Goal: Check status: Check status

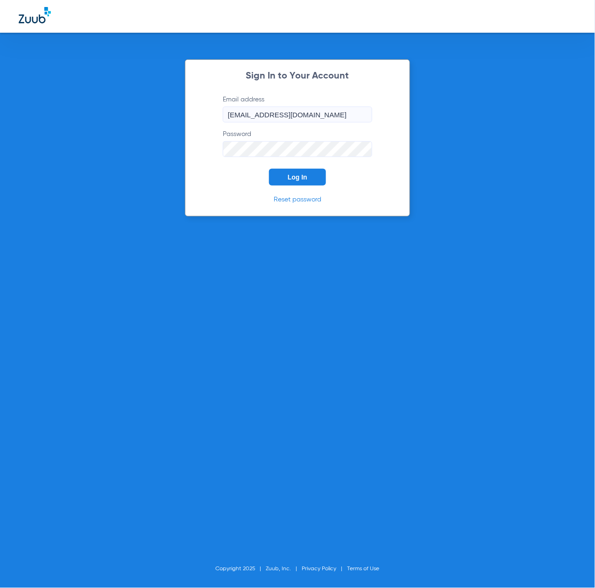
click at [297, 176] on span "Log In" at bounding box center [298, 176] width 20 height 7
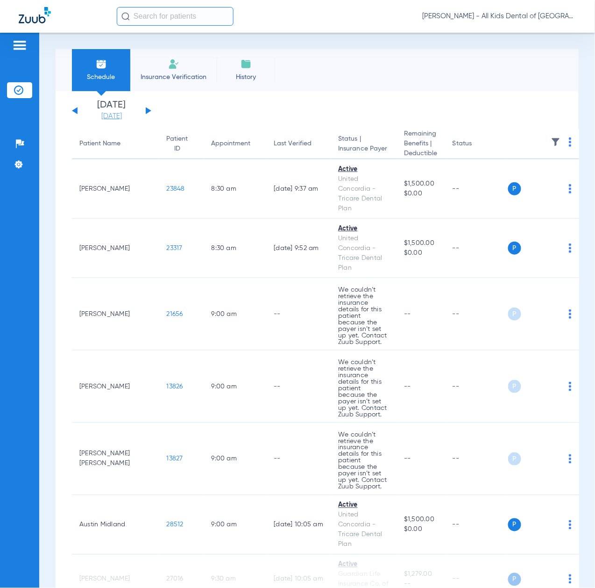
click at [109, 113] on link "[DATE]" at bounding box center [112, 116] width 56 height 9
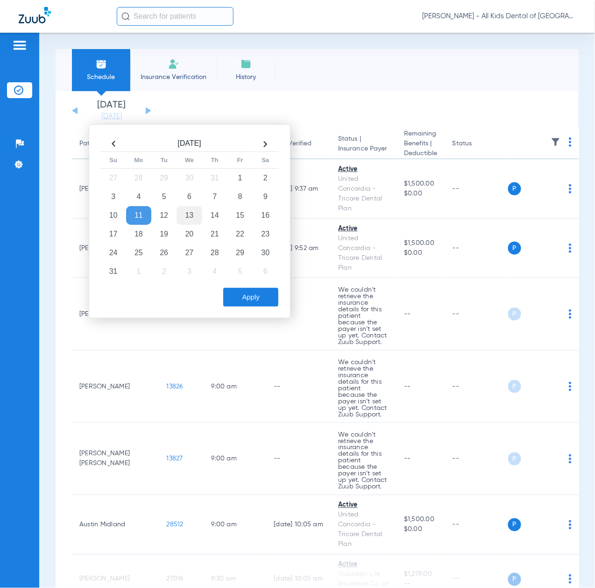
click at [187, 213] on td "13" at bounding box center [189, 215] width 25 height 19
click at [251, 299] on button "Apply" at bounding box center [250, 297] width 55 height 19
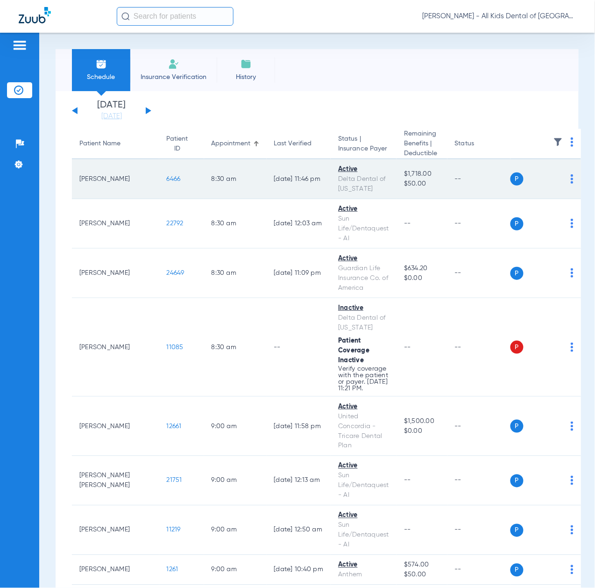
click at [167, 182] on span "6466" at bounding box center [174, 179] width 14 height 7
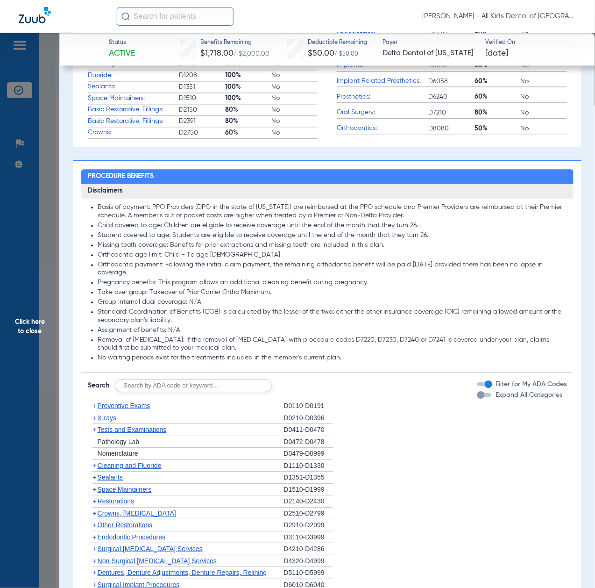
scroll to position [623, 0]
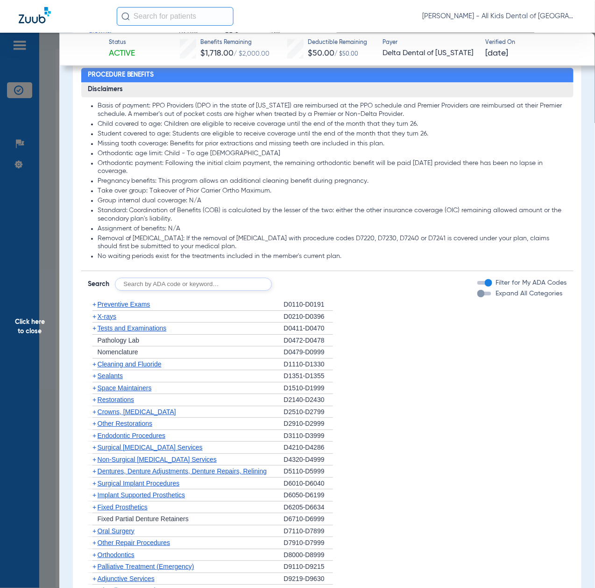
click at [172, 273] on form "Search Filter for My ADA Codes Expand All Categories" at bounding box center [327, 281] width 492 height 20
click at [174, 288] on input "text" at bounding box center [193, 283] width 157 height 13
paste input "D1206, D0330, D1351"
type input "D1206, D0330, D1351"
click button "Search" at bounding box center [306, 283] width 37 height 13
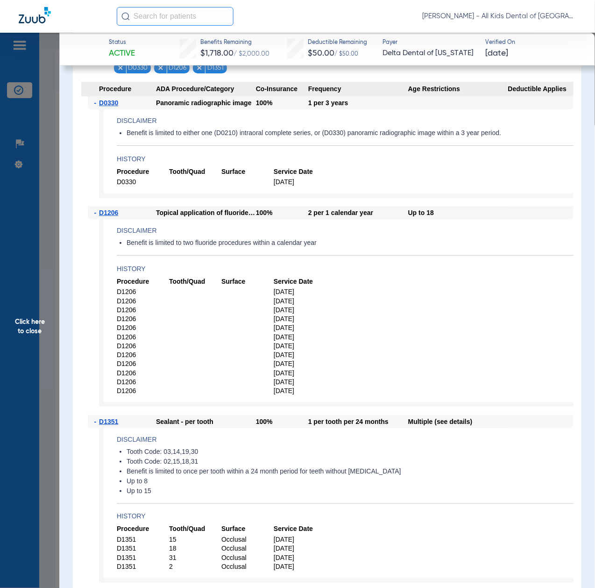
scroll to position [871, 0]
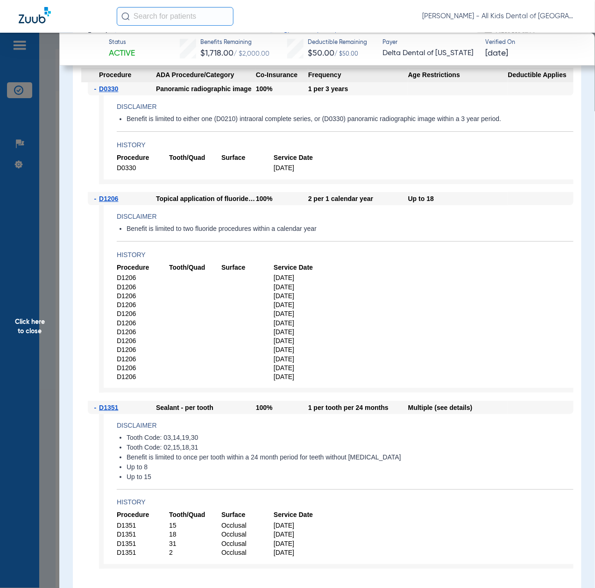
click at [25, 361] on span "Click here to close" at bounding box center [29, 327] width 59 height 588
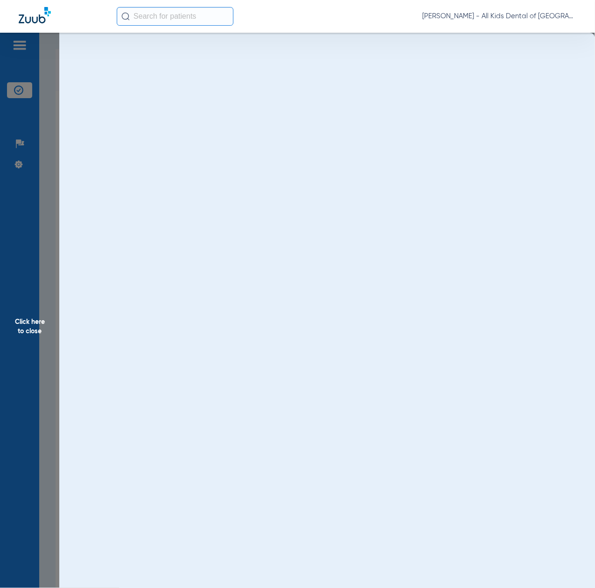
scroll to position [0, 0]
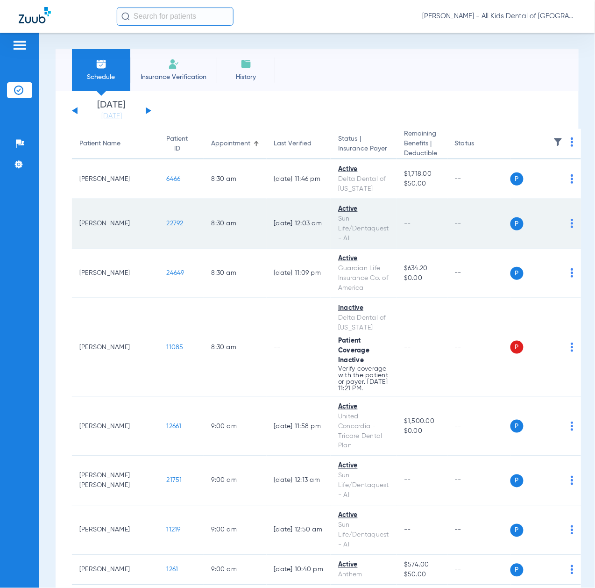
click at [167, 225] on span "22792" at bounding box center [175, 223] width 17 height 7
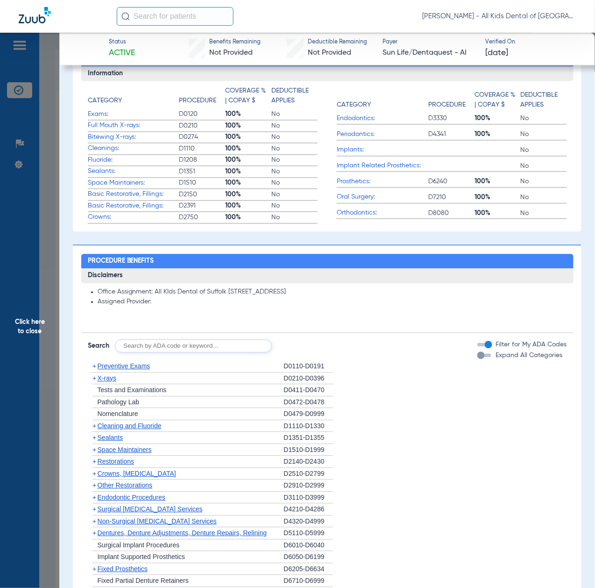
scroll to position [685, 0]
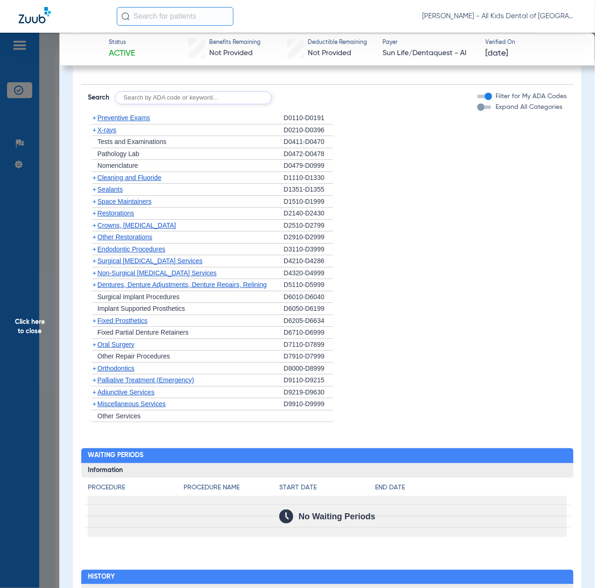
click at [189, 102] on input "text" at bounding box center [193, 97] width 157 height 13
paste input "D1206, D0330, D1351"
type input "D1206, D0330, D1351"
click button "Search" at bounding box center [306, 97] width 37 height 13
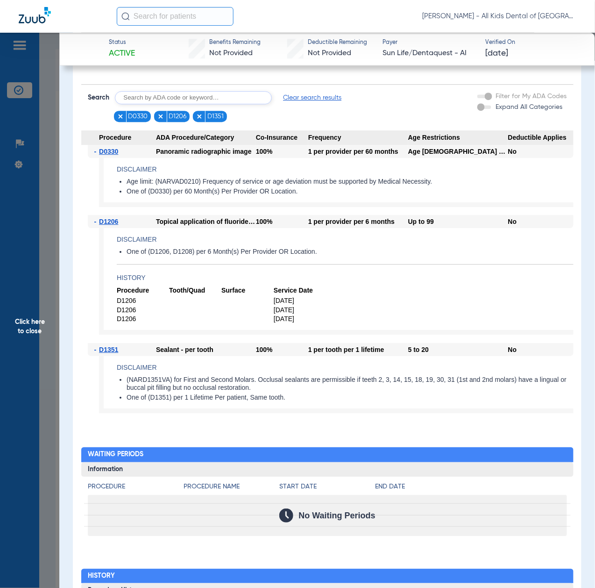
click at [32, 336] on span "Click here to close" at bounding box center [29, 327] width 59 height 588
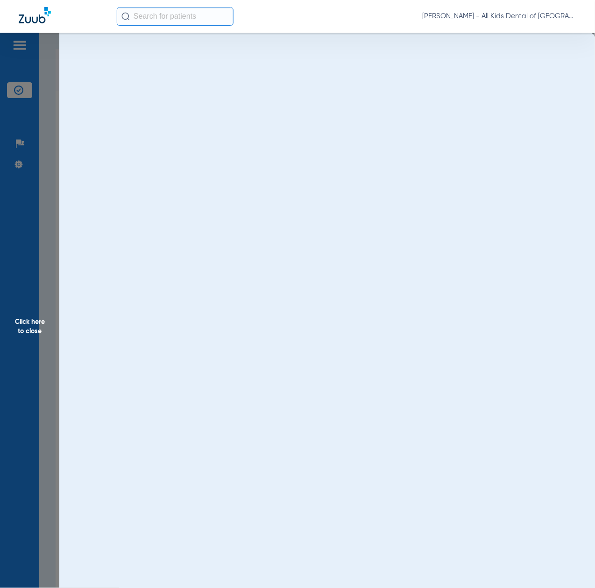
scroll to position [0, 0]
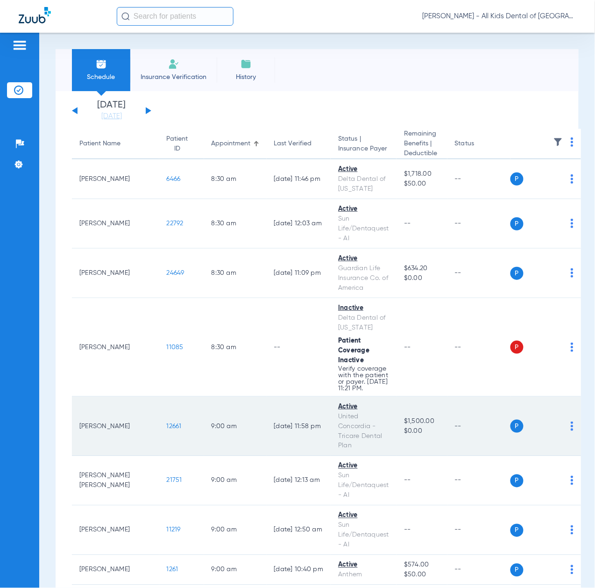
click at [167, 429] on span "12661" at bounding box center [174, 426] width 15 height 7
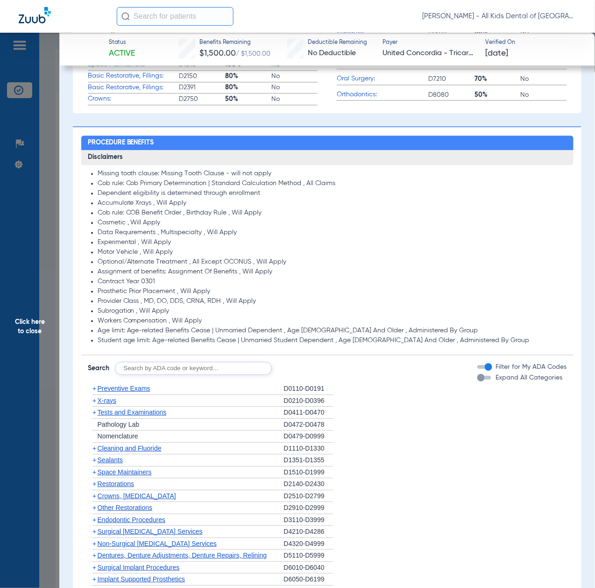
scroll to position [560, 0]
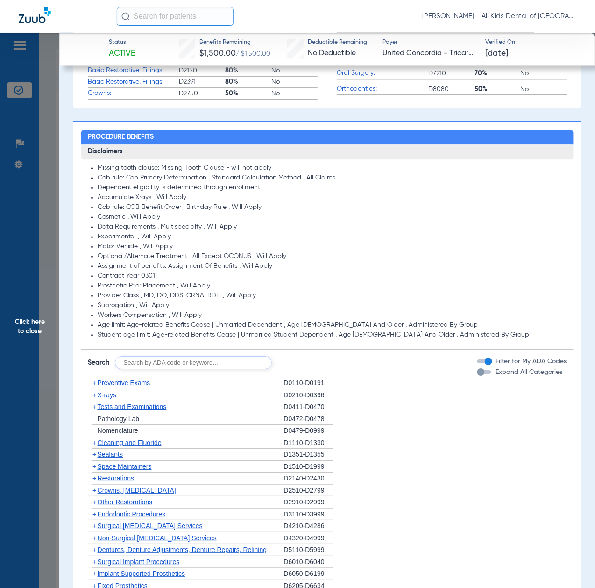
click at [191, 358] on input "text" at bounding box center [193, 362] width 157 height 13
paste input "D1206, D0330, D1351"
type input "D1206, D0330, D1351"
click button "Search" at bounding box center [306, 362] width 37 height 13
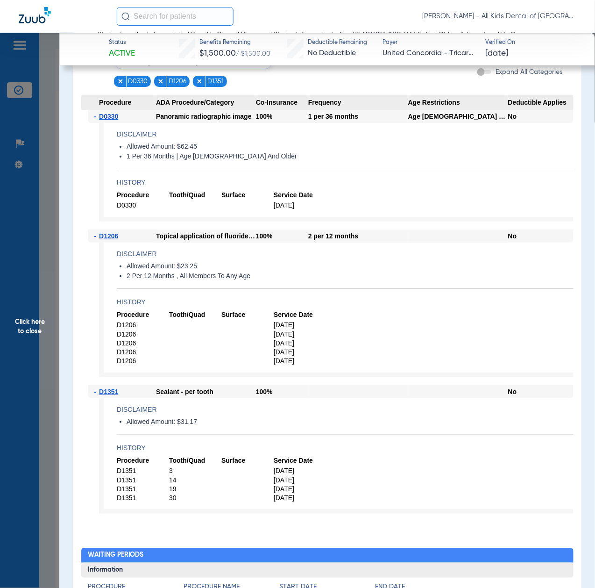
scroll to position [871, 0]
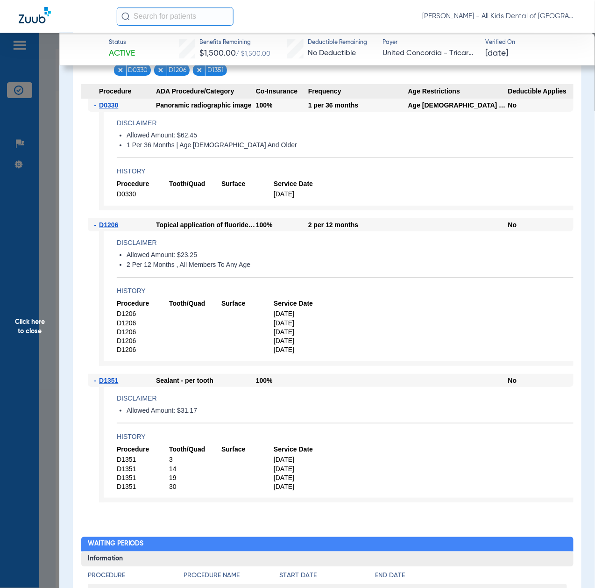
drag, startPoint x: 34, startPoint y: 333, endPoint x: 98, endPoint y: 364, distance: 71.6
click at [34, 333] on span "Click here to close" at bounding box center [29, 327] width 59 height 588
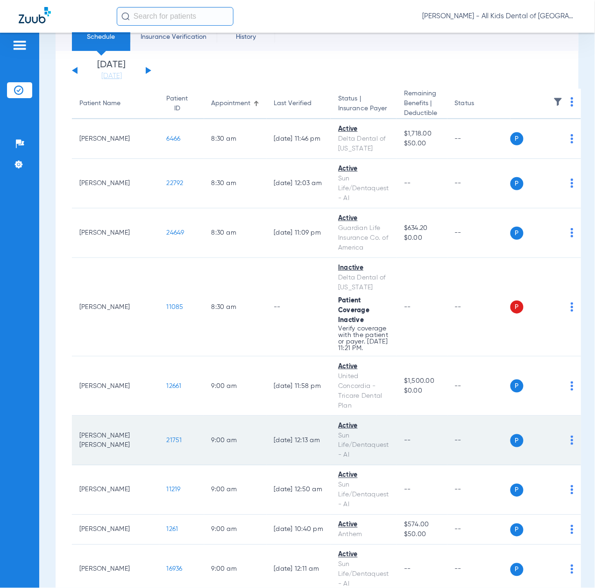
scroll to position [62, 0]
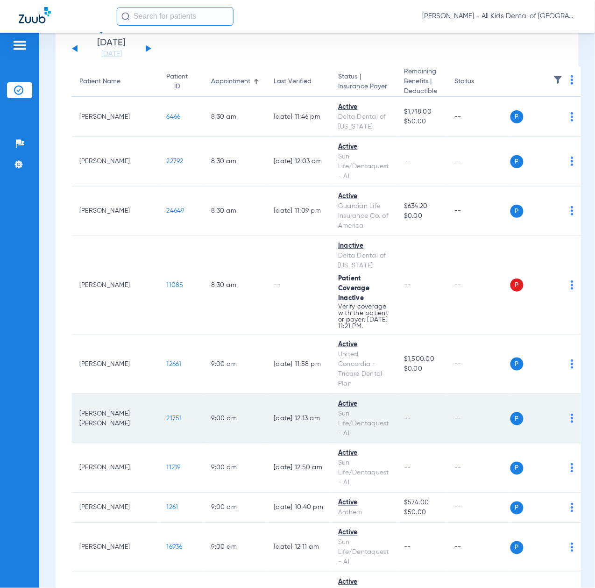
click at [167, 421] on span "21751" at bounding box center [174, 418] width 15 height 7
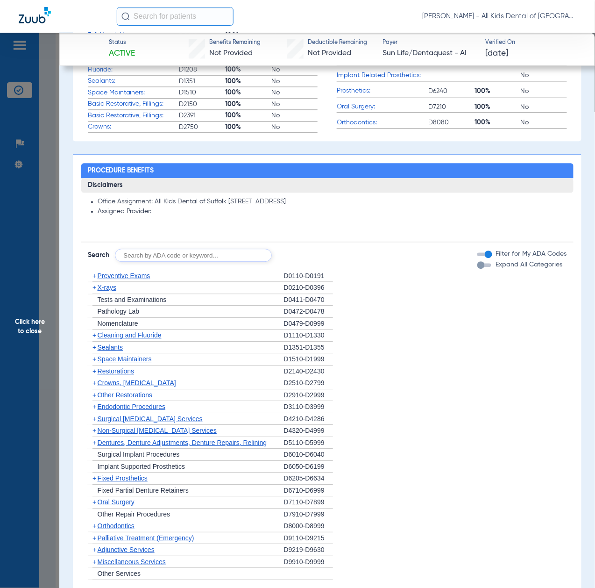
scroll to position [623, 0]
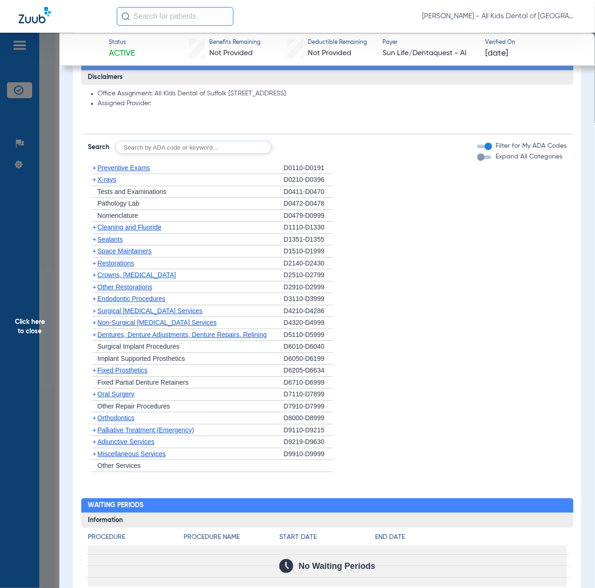
click at [186, 144] on input "text" at bounding box center [193, 147] width 157 height 13
paste input "D1206, D0330, D1351"
type input "D1206, D0330, D1351"
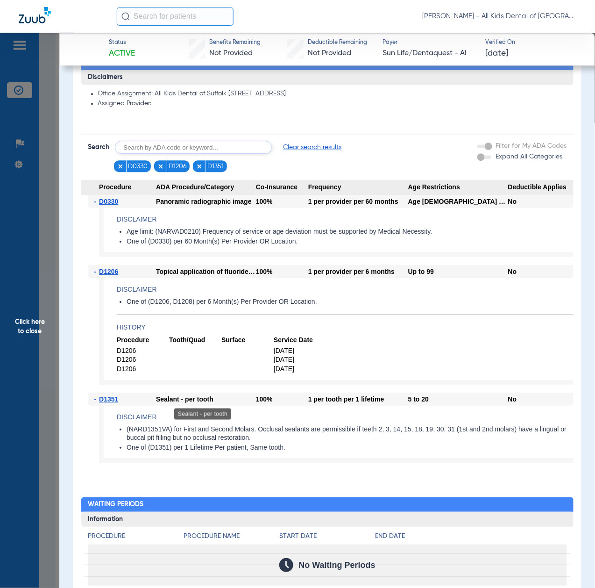
scroll to position [747, 0]
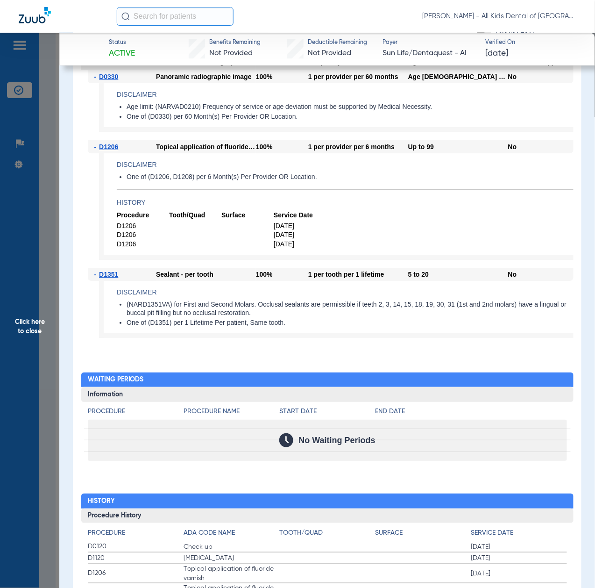
drag, startPoint x: 47, startPoint y: 290, endPoint x: 40, endPoint y: 289, distance: 7.7
click at [47, 290] on span "Click here to close" at bounding box center [29, 327] width 59 height 588
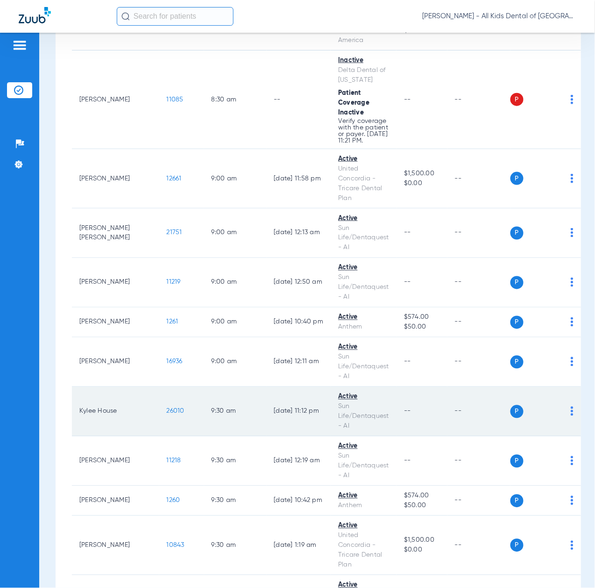
scroll to position [249, 0]
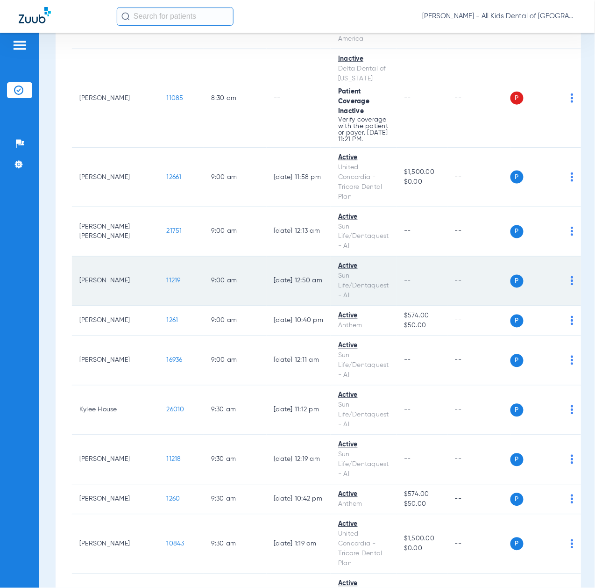
click at [167, 284] on span "11219" at bounding box center [174, 280] width 14 height 7
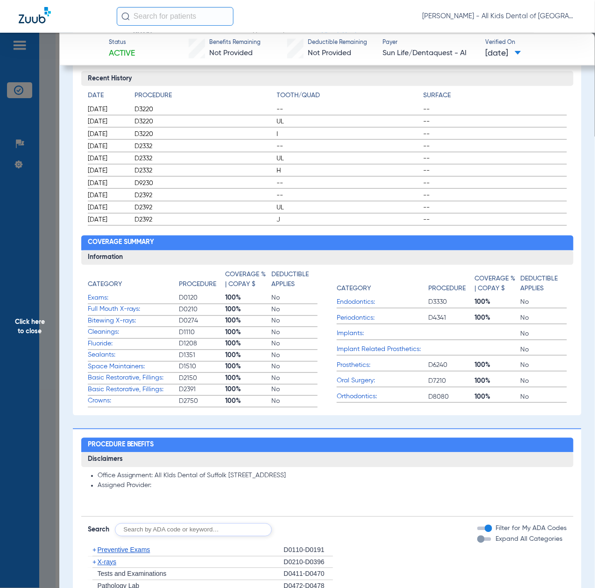
scroll to position [436, 0]
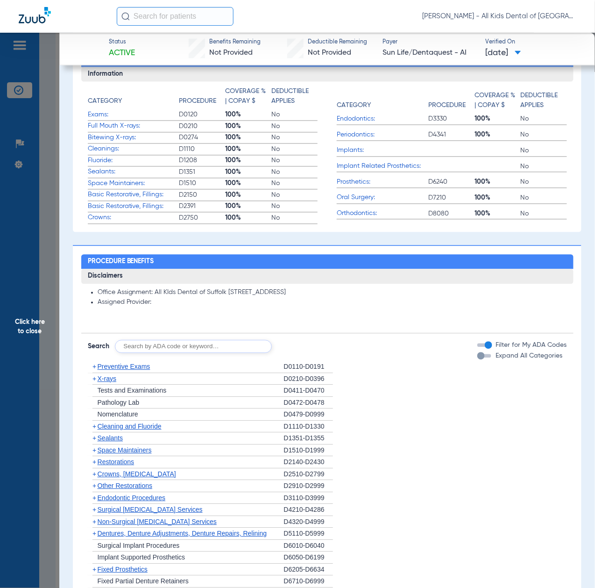
click at [195, 352] on div "Disclaimers Office Assignment: All KIds Dental of Suffolk [STREET_ADDRESS] Assi…" at bounding box center [327, 470] width 492 height 402
click at [194, 342] on input "text" at bounding box center [193, 346] width 157 height 13
paste input "D1206, D0330, D1351"
type input "D1206, D0330, D1351"
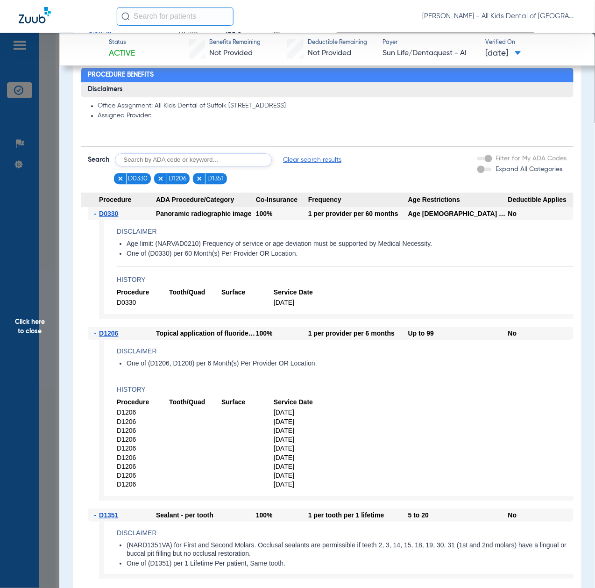
scroll to position [685, 0]
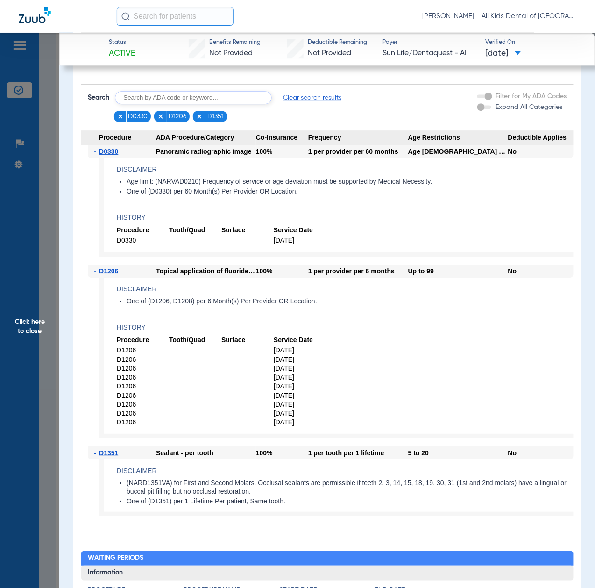
drag, startPoint x: 32, startPoint y: 326, endPoint x: 26, endPoint y: 320, distance: 7.9
click at [32, 326] on span "Click here to close" at bounding box center [29, 327] width 59 height 588
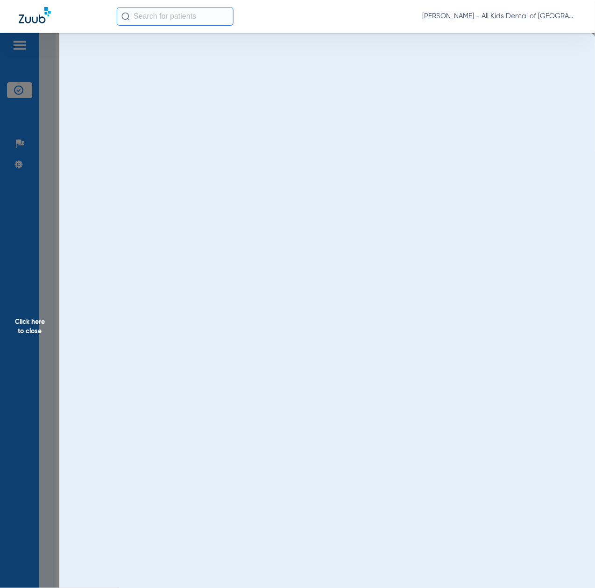
scroll to position [0, 0]
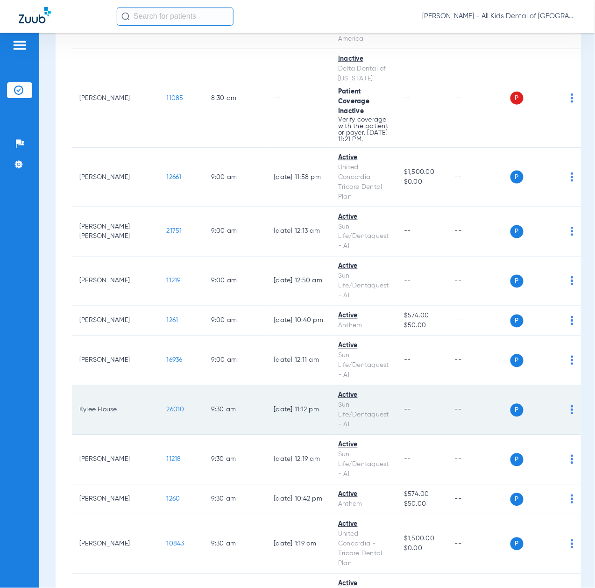
click at [167, 413] on span "26010" at bounding box center [176, 409] width 18 height 7
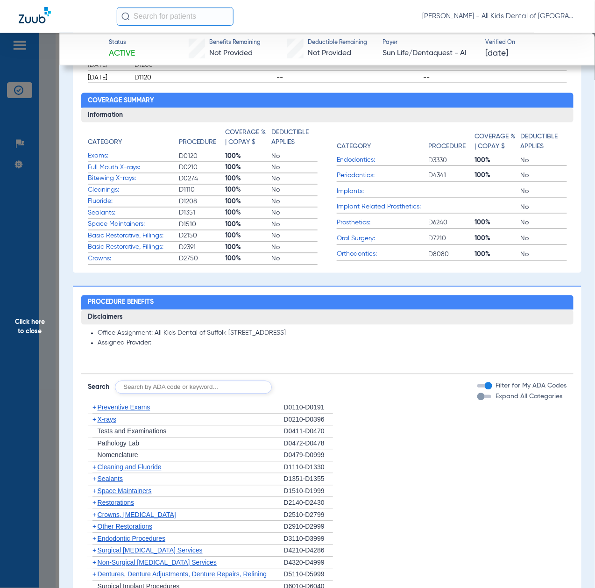
scroll to position [498, 0]
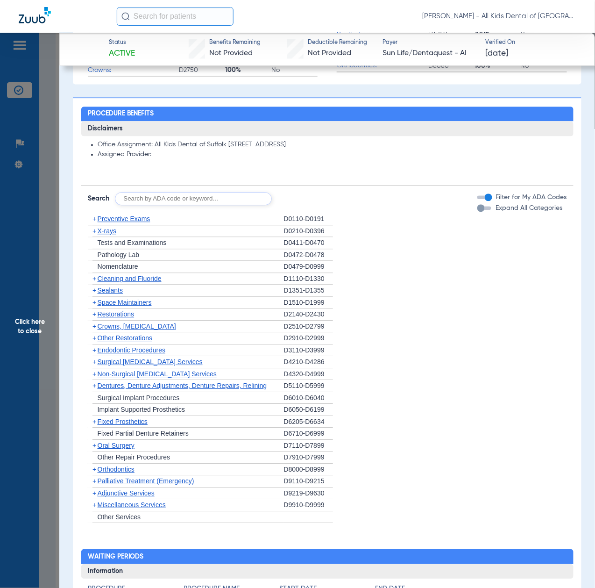
click at [195, 200] on input "text" at bounding box center [193, 198] width 157 height 13
paste input "D1206, D0330, D1351"
type input "D1206, D0330, D1351"
click button "Search" at bounding box center [306, 198] width 37 height 13
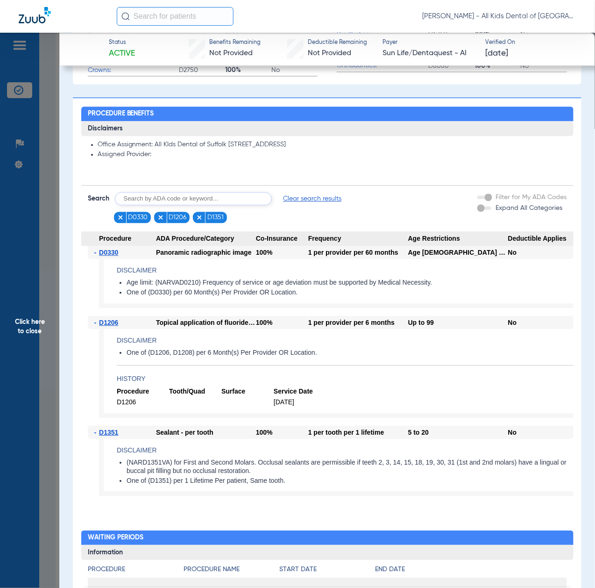
click at [49, 356] on span "Click here to close" at bounding box center [29, 327] width 59 height 588
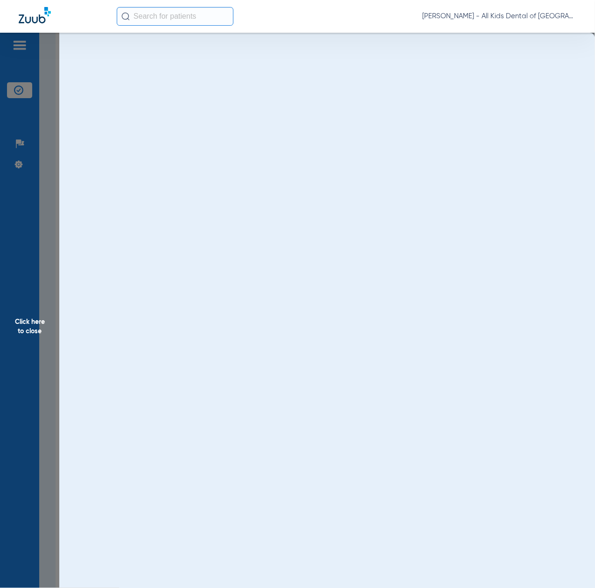
scroll to position [0, 0]
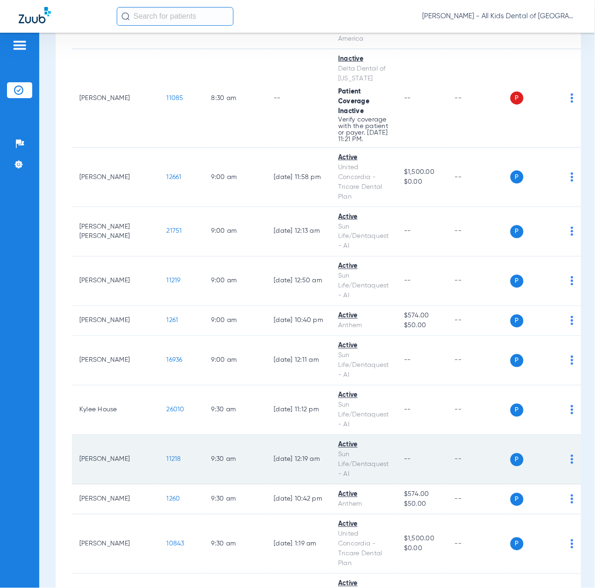
click at [167, 462] on span "11218" at bounding box center [174, 459] width 14 height 7
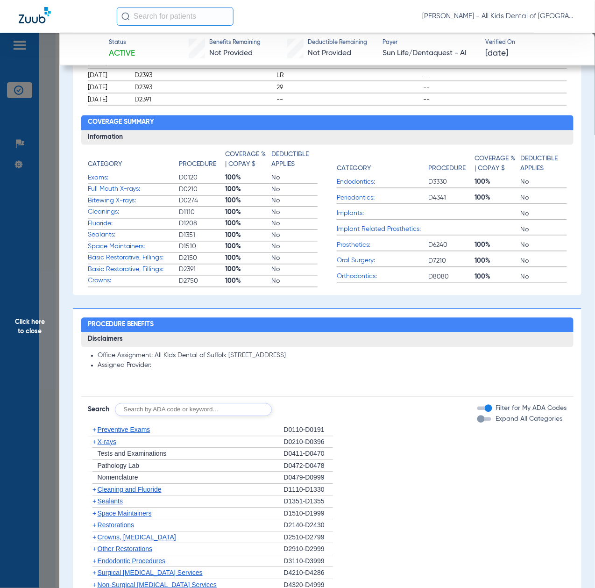
scroll to position [374, 0]
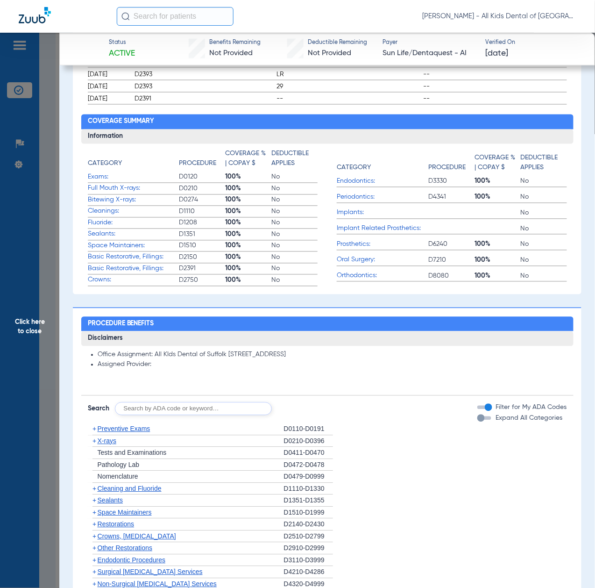
click at [174, 408] on input "text" at bounding box center [193, 408] width 157 height 13
paste input "D1206, D0330, D1351"
type input "D1206, D0330, D1351"
click button "Search" at bounding box center [306, 408] width 37 height 13
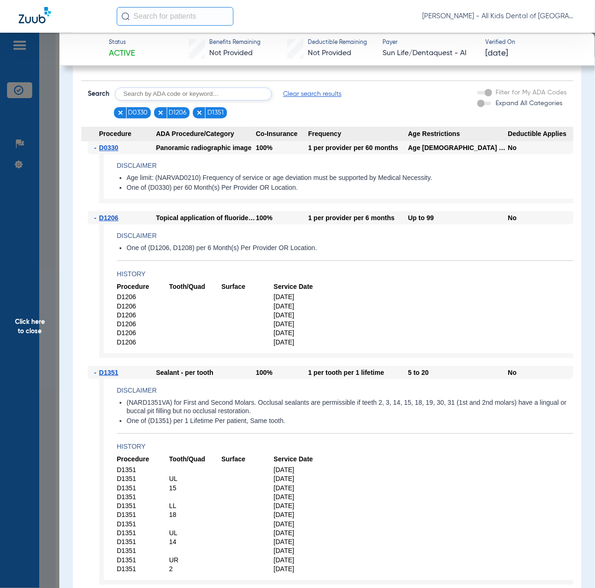
scroll to position [747, 0]
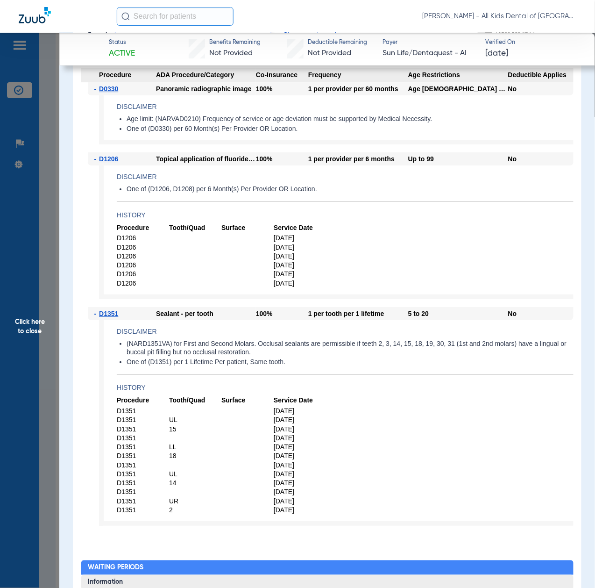
click at [34, 372] on span "Click here to close" at bounding box center [29, 327] width 59 height 588
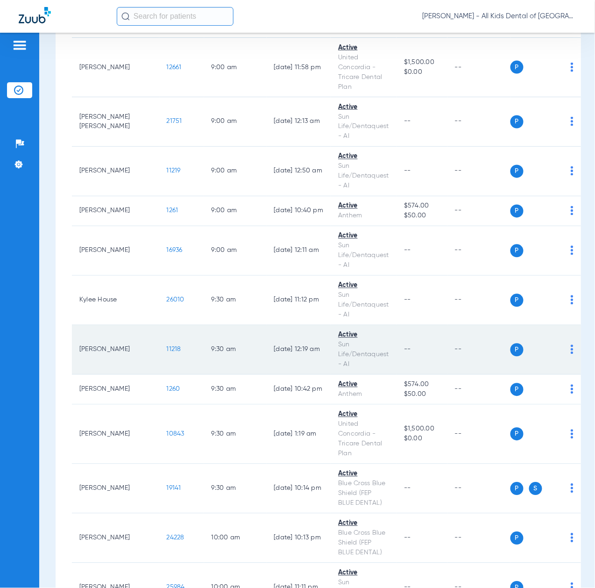
scroll to position [436, 0]
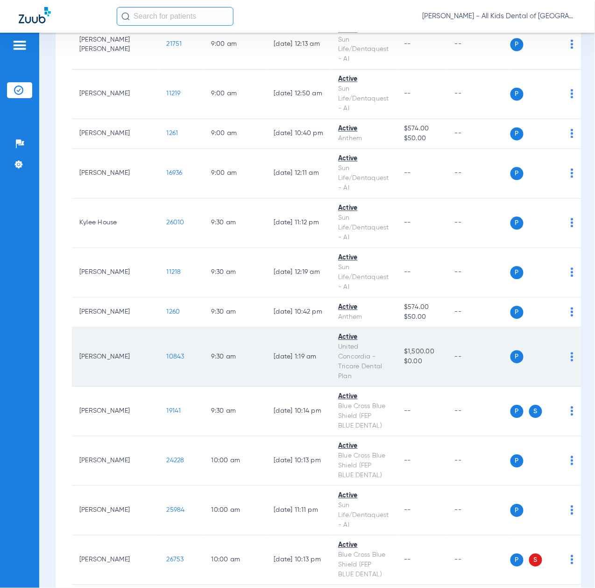
click at [167, 360] on span "10843" at bounding box center [176, 357] width 18 height 7
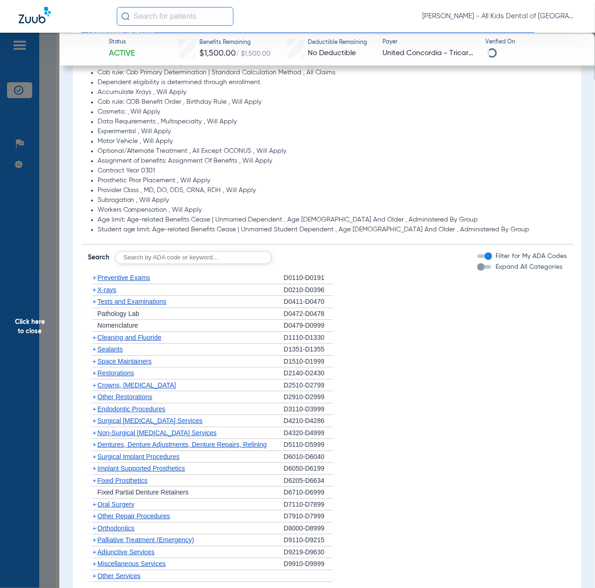
scroll to position [747, 0]
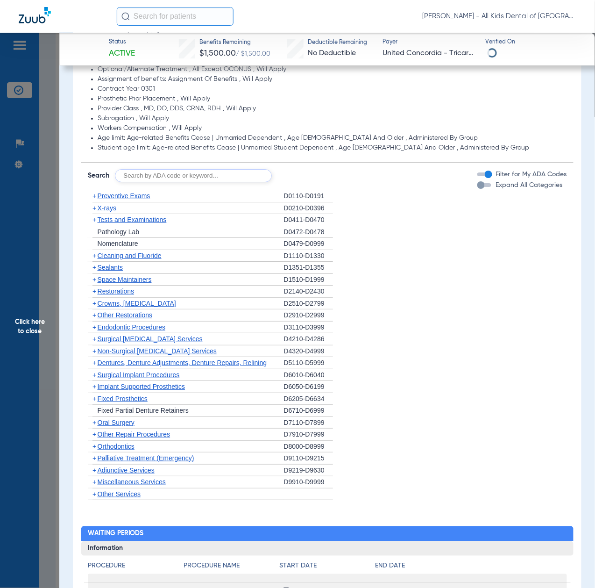
click at [200, 177] on input "text" at bounding box center [193, 175] width 157 height 13
paste input "D1206, D0330, D1351"
type input "D1206, D0330, D1351"
click button "Search" at bounding box center [306, 175] width 37 height 13
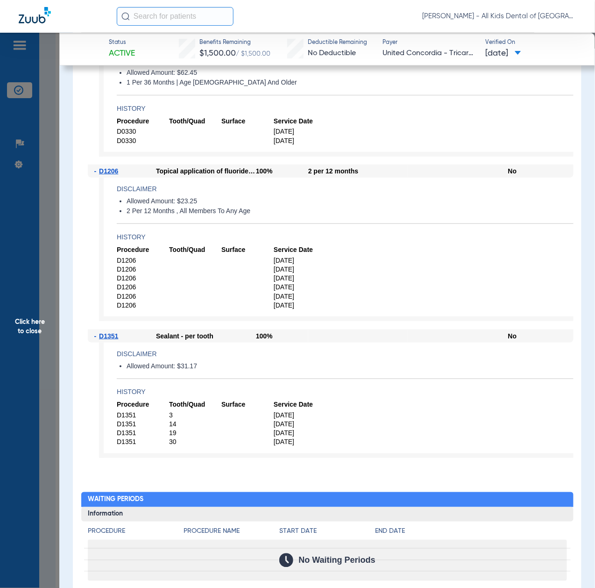
scroll to position [871, 0]
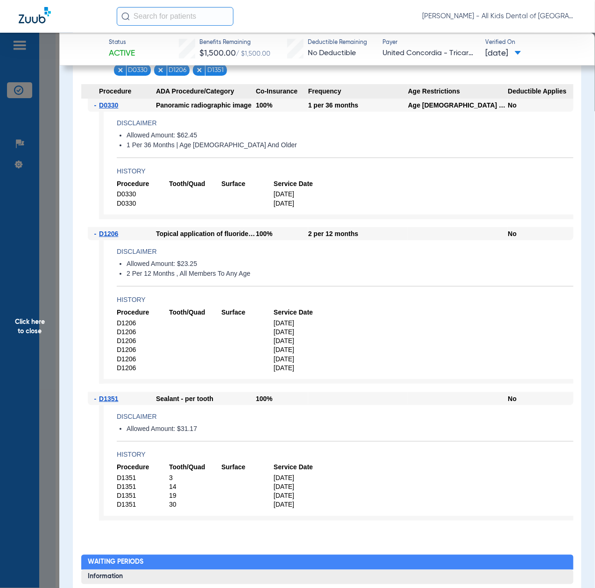
click at [28, 337] on span "Click here to close" at bounding box center [29, 327] width 59 height 588
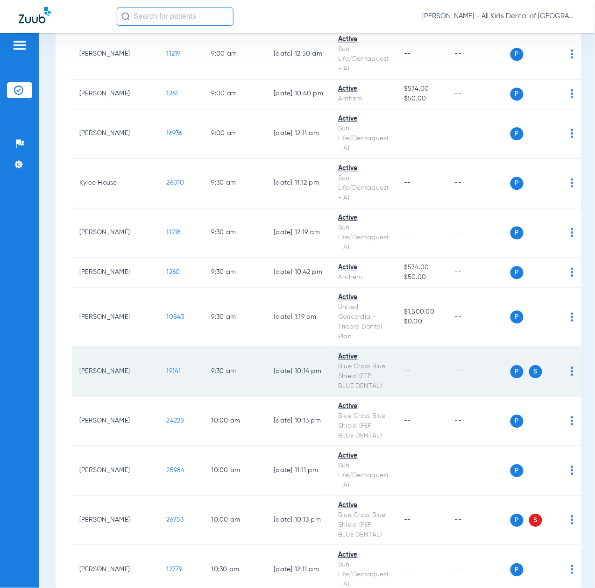
scroll to position [560, 0]
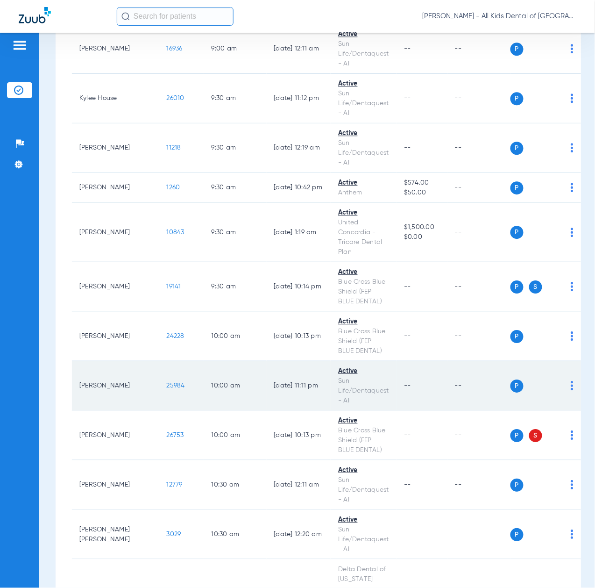
click at [167, 389] on span "25984" at bounding box center [176, 385] width 18 height 7
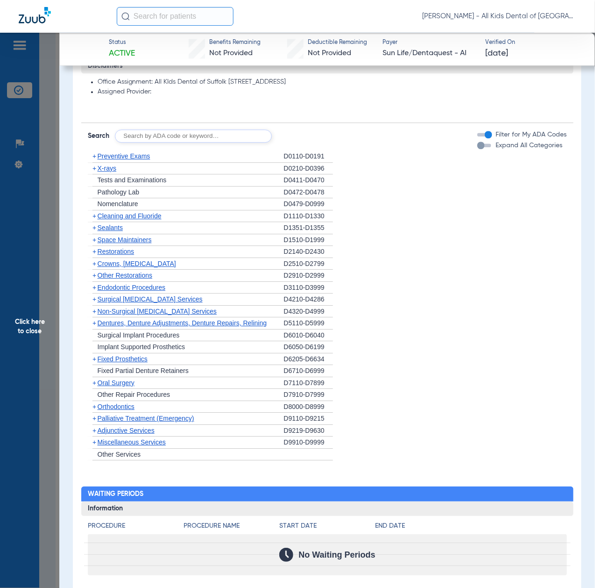
click at [161, 137] on input "text" at bounding box center [193, 135] width 157 height 13
paste input "D1206, D0330, D1351"
type input "D1206, D0330, D1351"
click button "Search" at bounding box center [306, 135] width 37 height 13
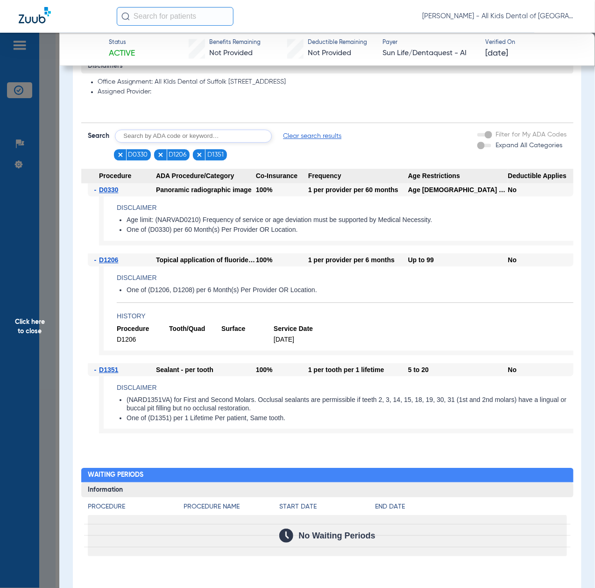
scroll to position [498, 0]
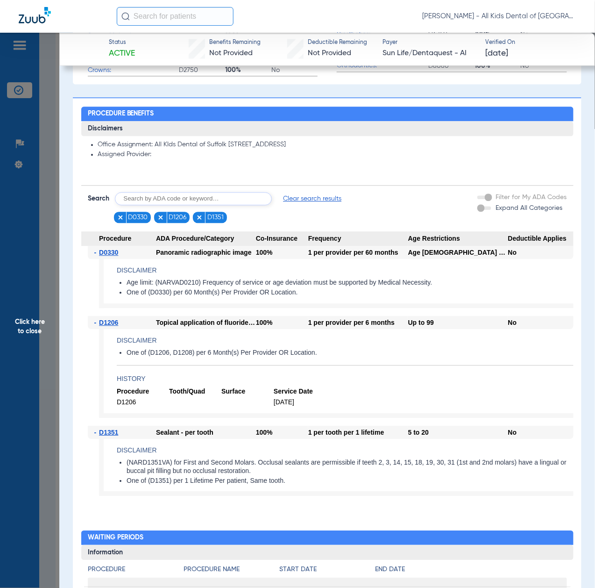
click at [29, 350] on span "Click here to close" at bounding box center [29, 327] width 59 height 588
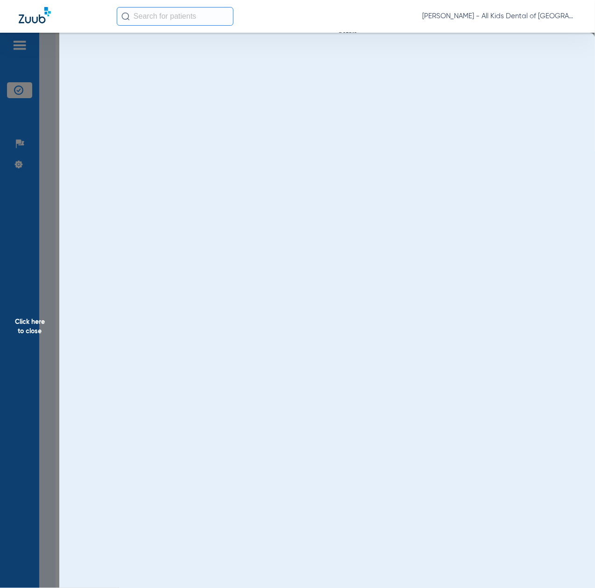
scroll to position [0, 0]
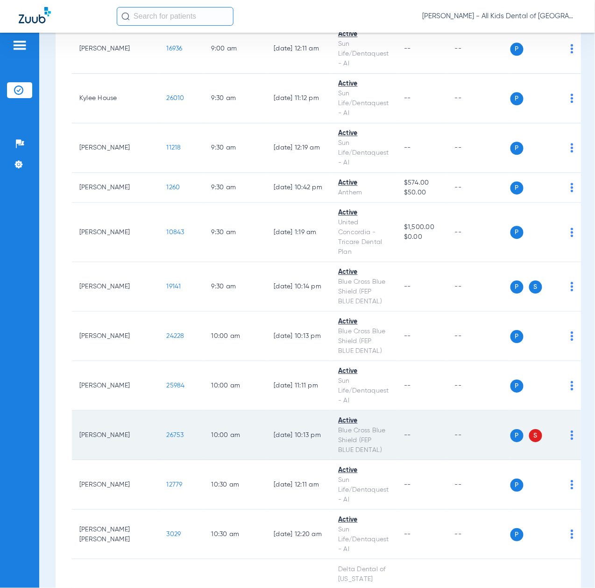
click at [167, 438] on span "26753" at bounding box center [175, 435] width 17 height 7
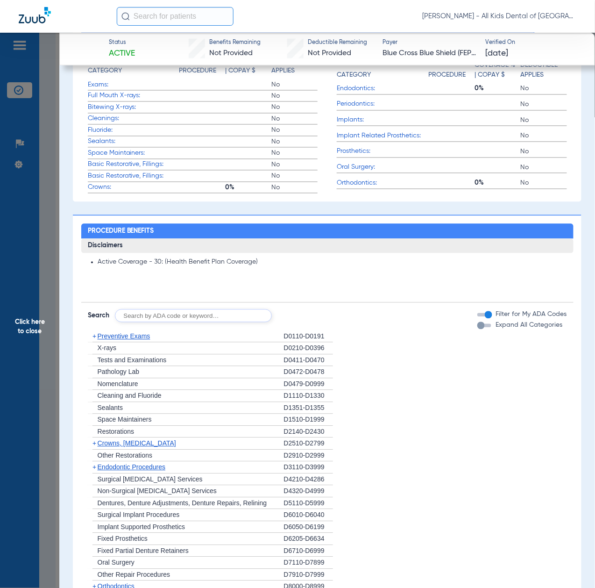
scroll to position [436, 0]
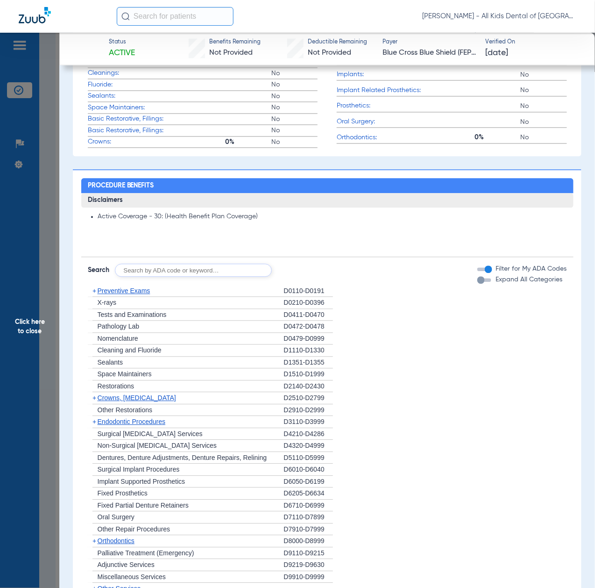
click at [154, 268] on input "text" at bounding box center [193, 270] width 157 height 13
paste input "D1206, D0330, D1351"
type input "D1206, D0330, D1351"
click button "Search" at bounding box center [306, 270] width 37 height 13
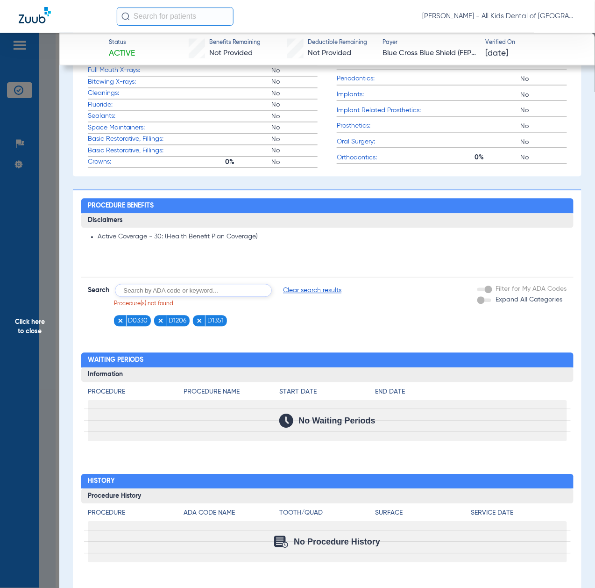
scroll to position [0, 0]
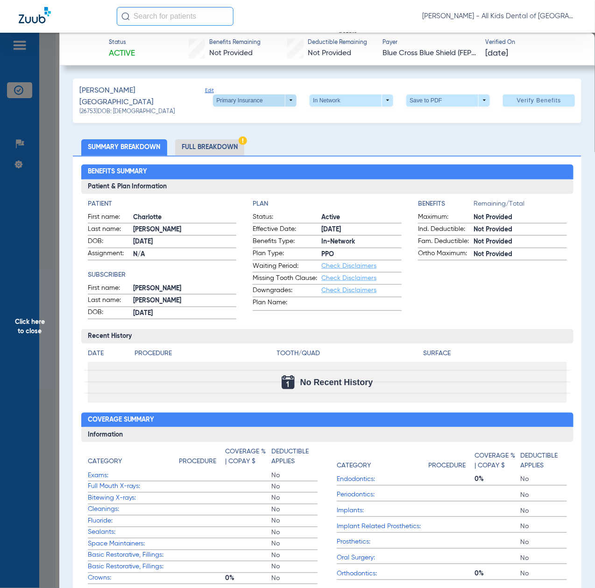
click at [249, 98] on span at bounding box center [255, 100] width 22 height 22
click at [240, 136] on span "Secondary Insurance" at bounding box center [243, 135] width 62 height 7
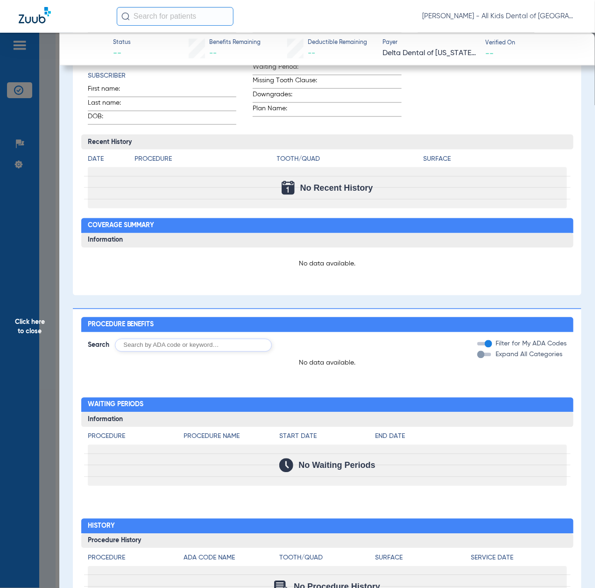
scroll to position [327, 0]
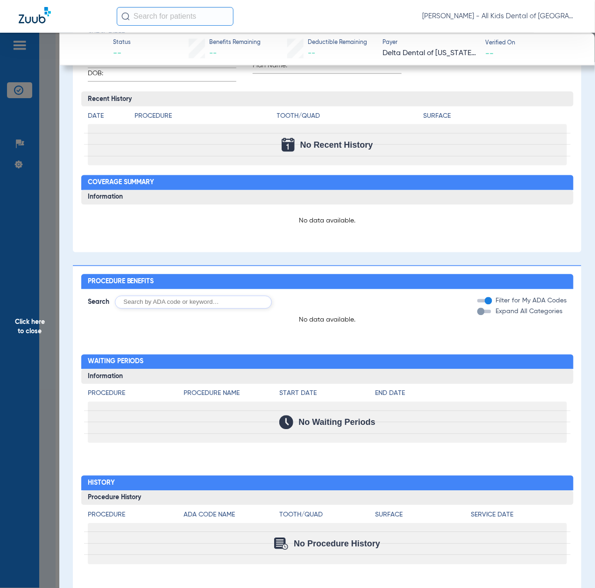
click at [169, 299] on input "text" at bounding box center [193, 302] width 157 height 13
paste input "D1206, D0330, D1351"
type input "D1206, D0330, D1351"
click button "Search" at bounding box center [306, 302] width 37 height 13
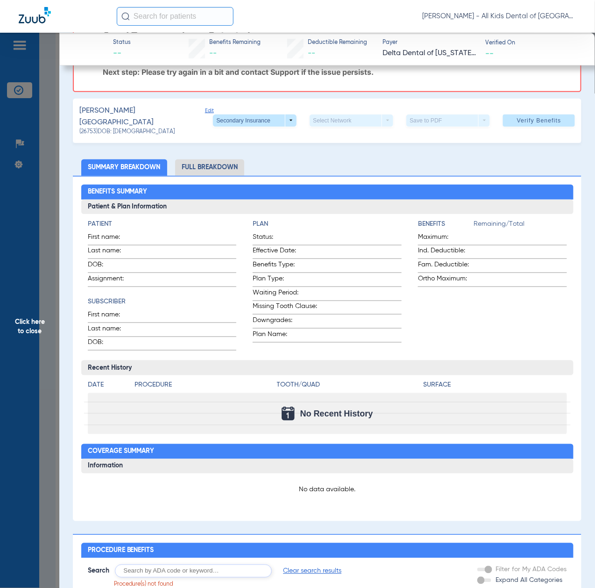
scroll to position [0, 0]
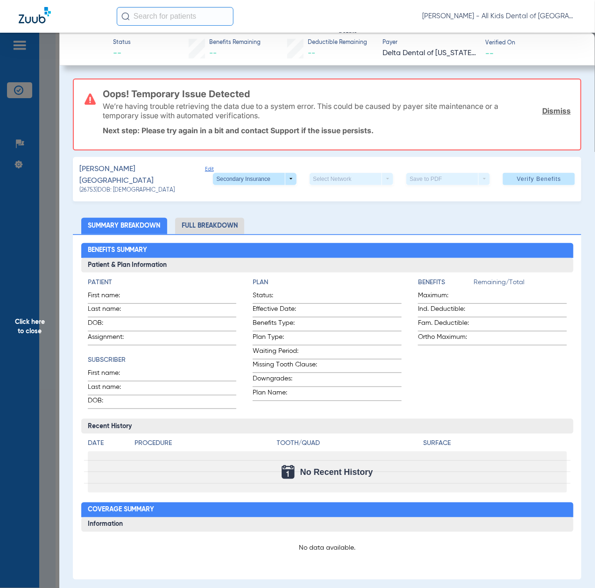
click at [28, 292] on span "Click here to close" at bounding box center [29, 327] width 59 height 588
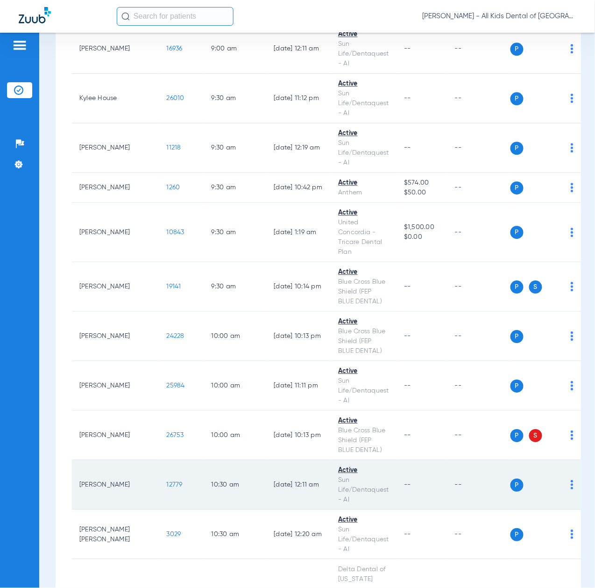
click at [167, 488] on span "12779" at bounding box center [175, 484] width 16 height 7
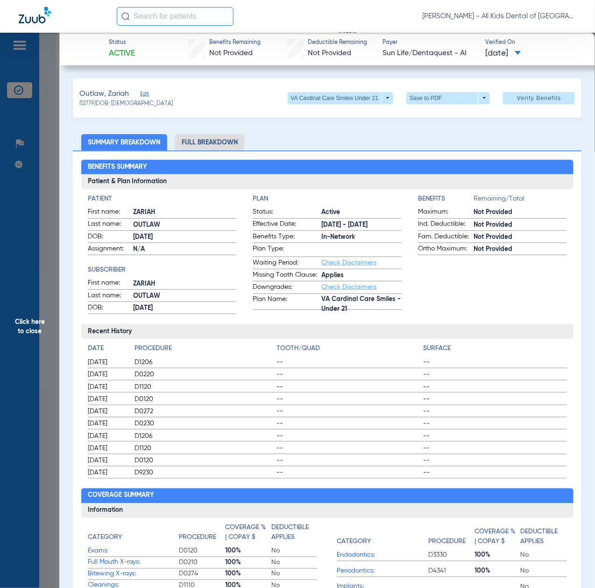
scroll to position [436, 0]
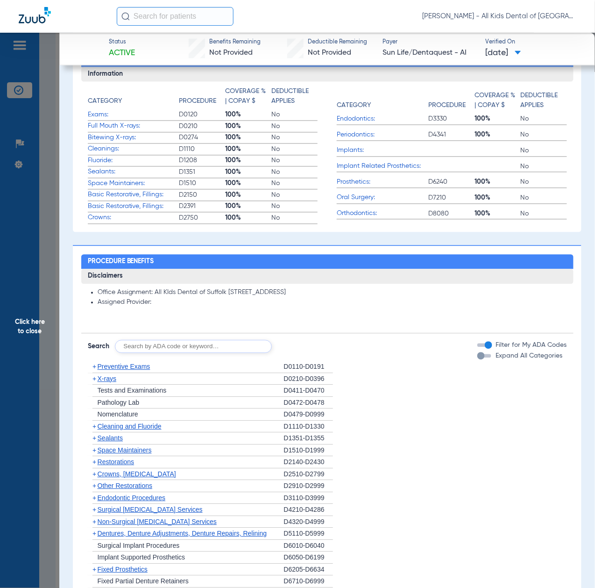
click at [174, 340] on input "text" at bounding box center [193, 346] width 157 height 13
paste input "D1206, D0330, D1351"
type input "D1206, D0330, D1351"
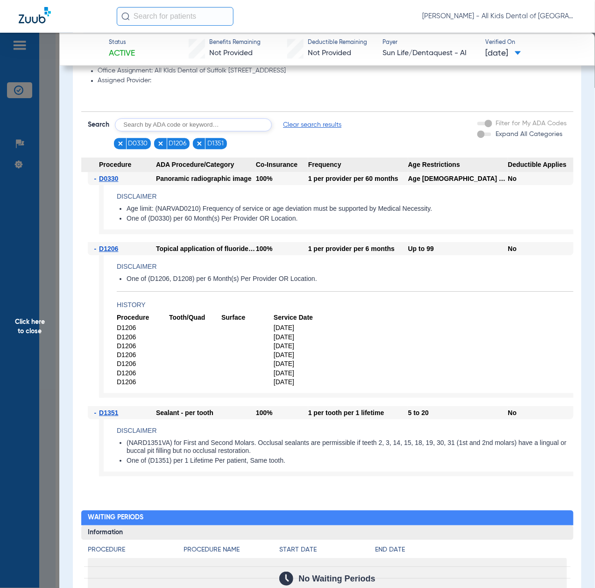
scroll to position [685, 0]
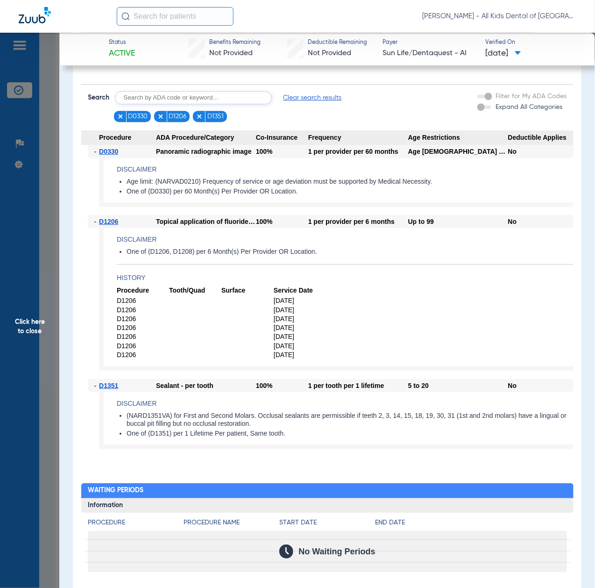
click at [47, 370] on span "Click here to close" at bounding box center [29, 327] width 59 height 588
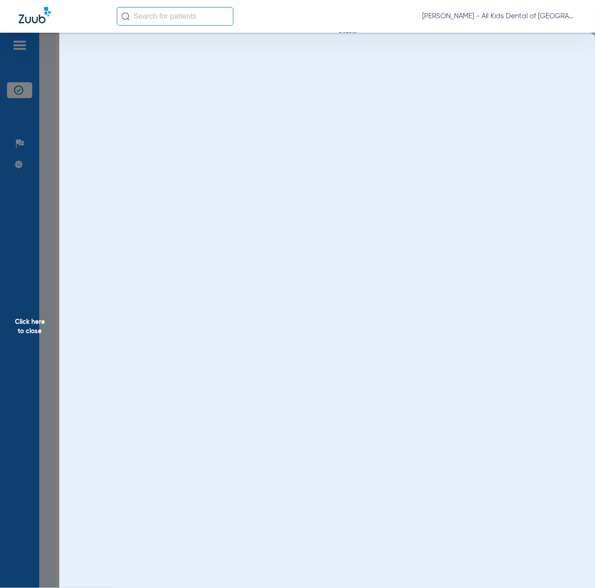
scroll to position [0, 0]
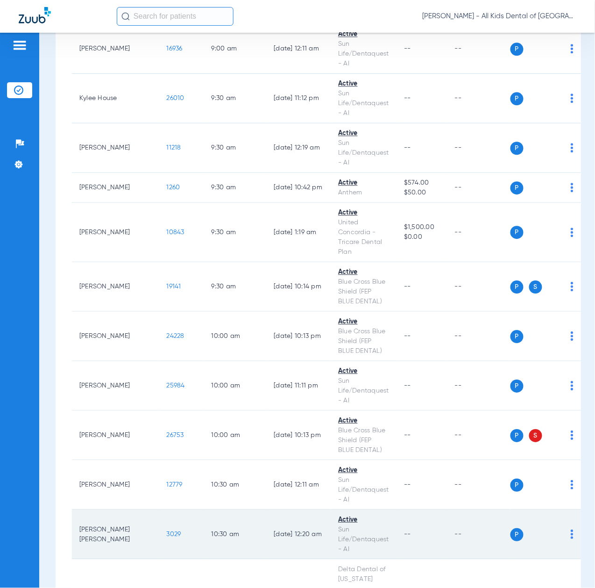
click at [167, 537] on span "3029" at bounding box center [174, 534] width 14 height 7
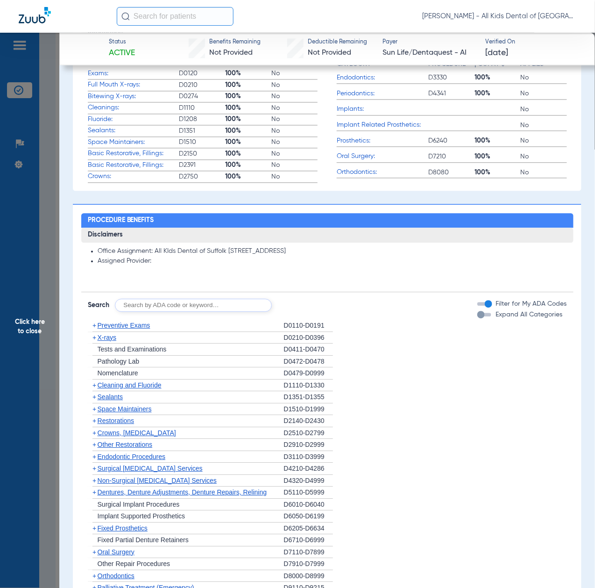
scroll to position [498, 0]
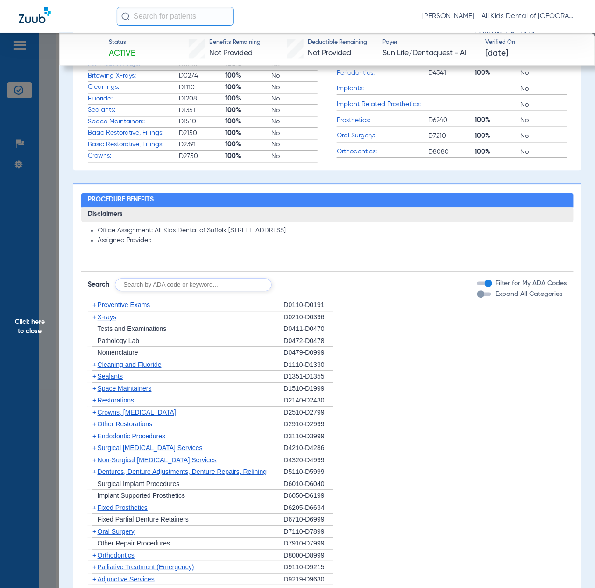
drag, startPoint x: 217, startPoint y: 281, endPoint x: 215, endPoint y: 285, distance: 4.8
click at [217, 283] on input "text" at bounding box center [193, 284] width 157 height 13
paste input "D1206, D0330, D1351"
type input "D1206, D0330, D1351"
click button "Search" at bounding box center [306, 284] width 37 height 13
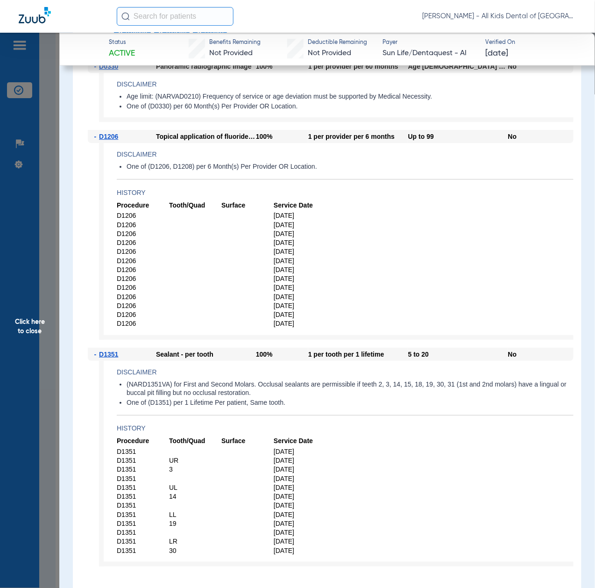
scroll to position [747, 0]
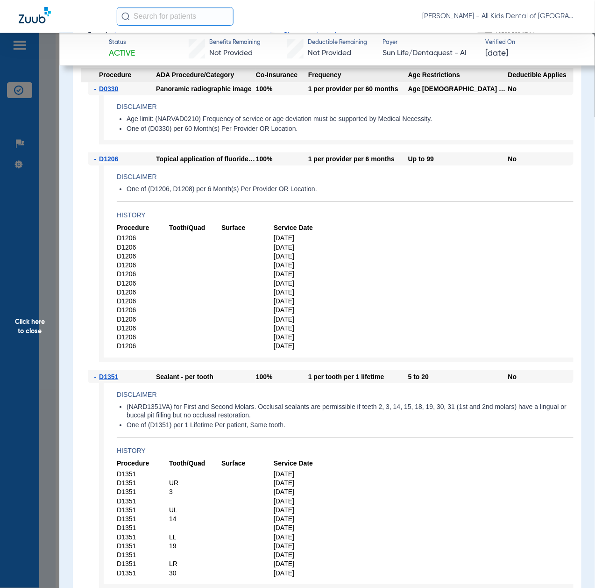
click at [21, 274] on span "Click here to close" at bounding box center [29, 327] width 59 height 588
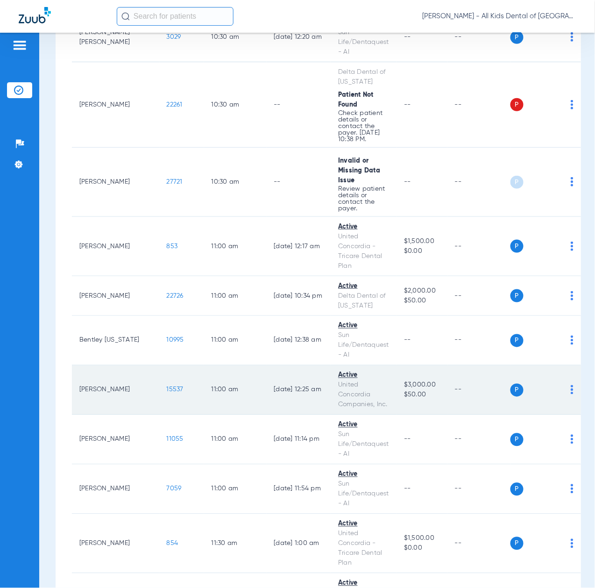
scroll to position [1058, 0]
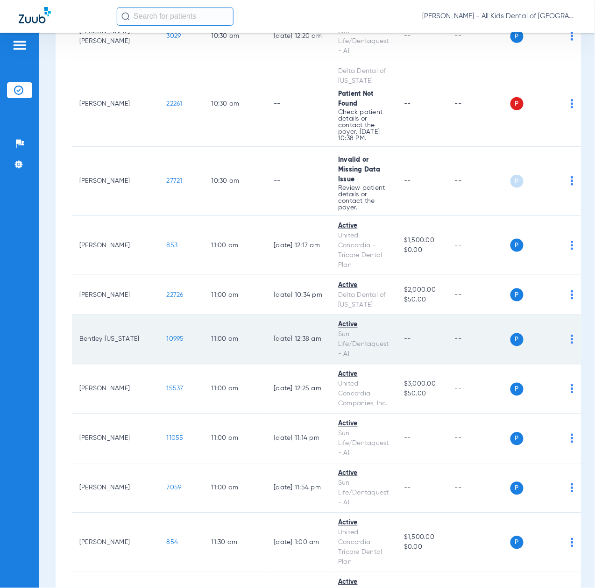
click at [167, 342] on span "10995" at bounding box center [175, 339] width 17 height 7
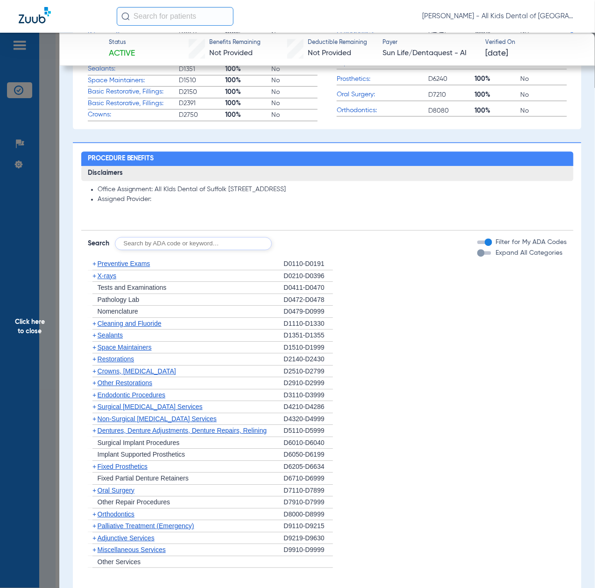
scroll to position [623, 0]
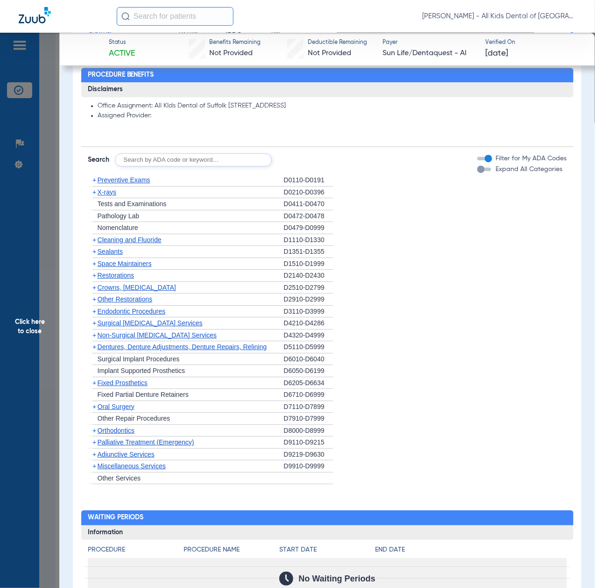
drag, startPoint x: 163, startPoint y: 166, endPoint x: 162, endPoint y: 157, distance: 9.4
click at [163, 166] on div "Disclaimers Office Assignment: All KIds Dental of Suffolk [STREET_ADDRESS] Assi…" at bounding box center [327, 283] width 492 height 402
click at [162, 157] on input "text" at bounding box center [193, 159] width 157 height 13
paste input "D1206, D0330, D1351"
type input "D1206, D0330, D1351"
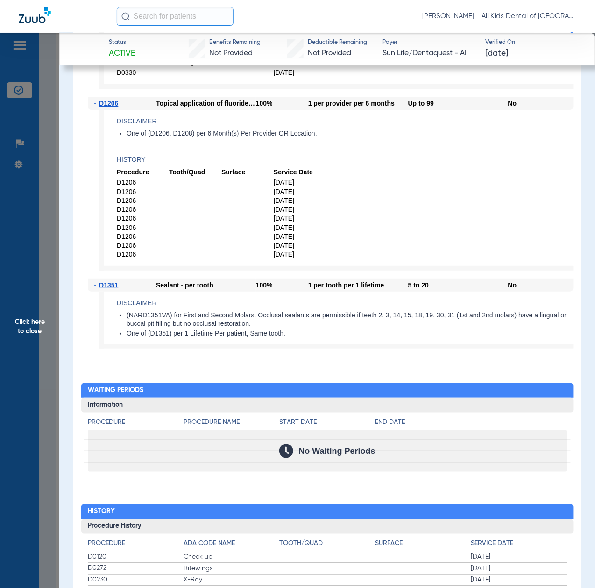
scroll to position [685, 0]
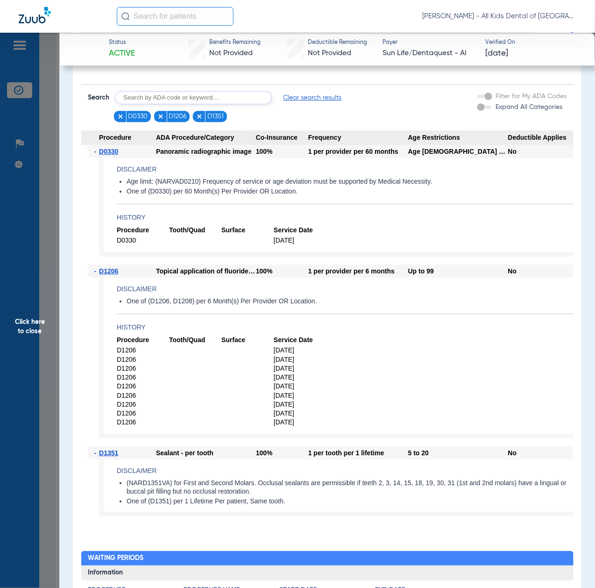
click at [45, 361] on span "Click here to close" at bounding box center [29, 327] width 59 height 588
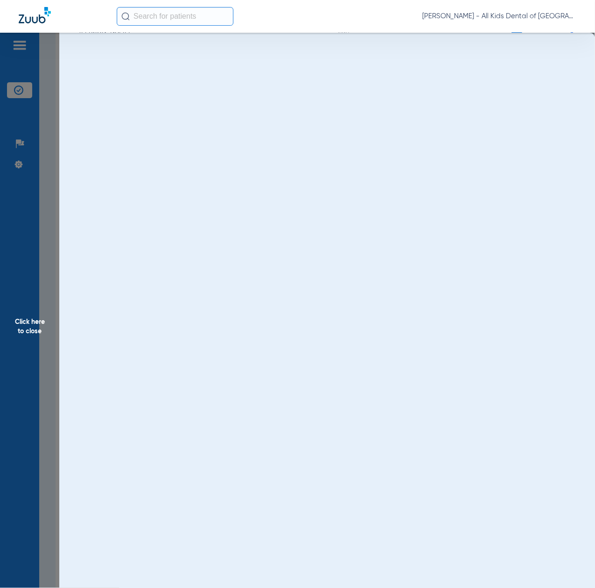
scroll to position [0, 0]
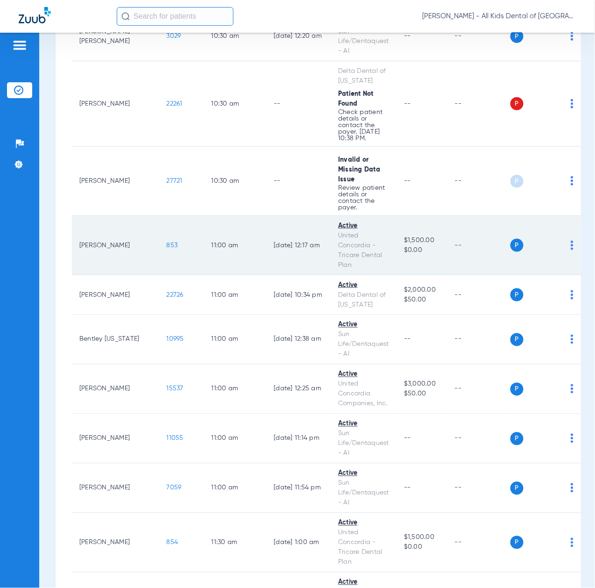
click at [167, 248] on span "853" at bounding box center [172, 245] width 11 height 7
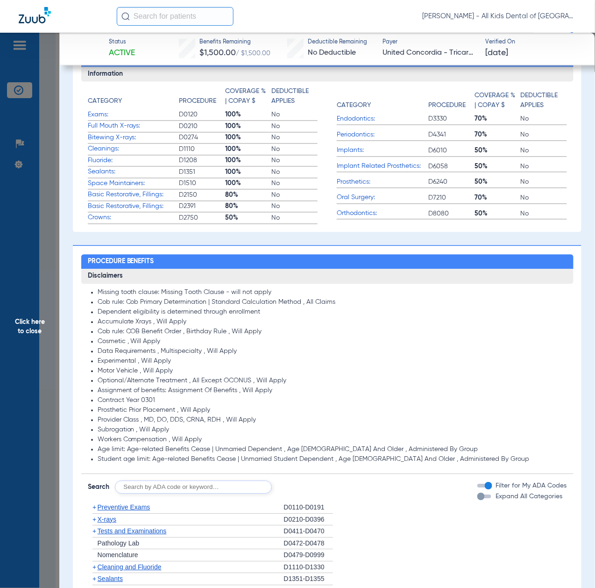
scroll to position [560, 0]
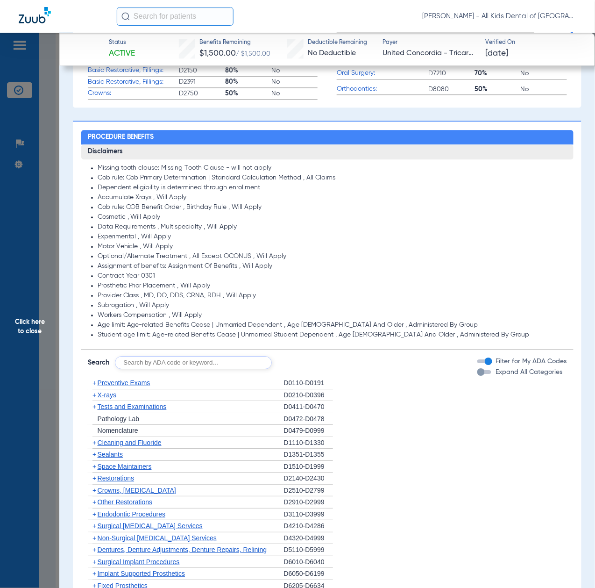
click at [187, 361] on input "text" at bounding box center [193, 362] width 157 height 13
paste input "D1206, D0330, D1351"
type input "D1206, D0330, D1351"
click button "Search" at bounding box center [306, 362] width 37 height 13
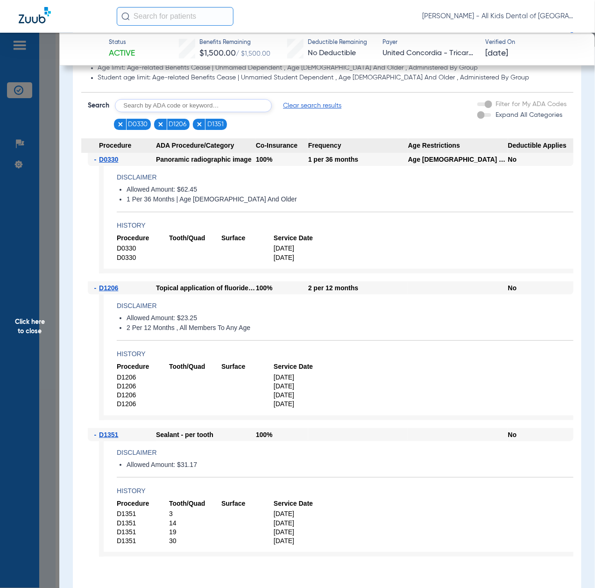
scroll to position [871, 0]
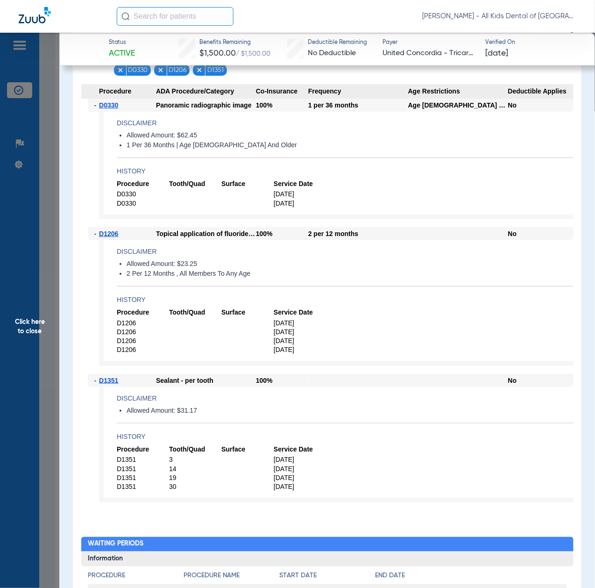
click at [43, 330] on span "Click here to close" at bounding box center [29, 327] width 59 height 588
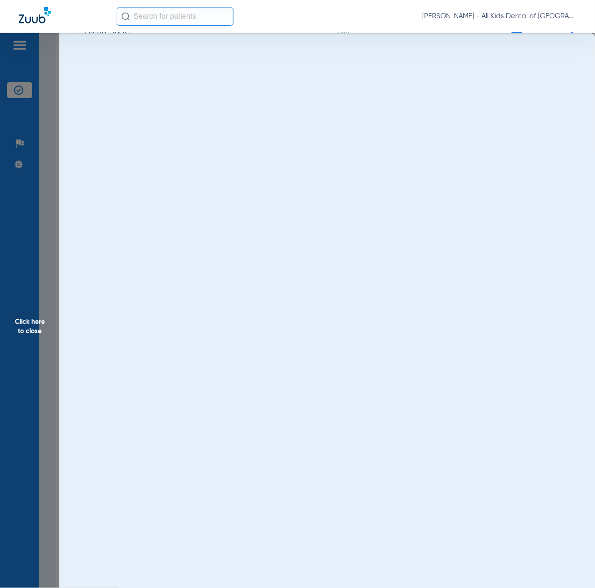
scroll to position [0, 0]
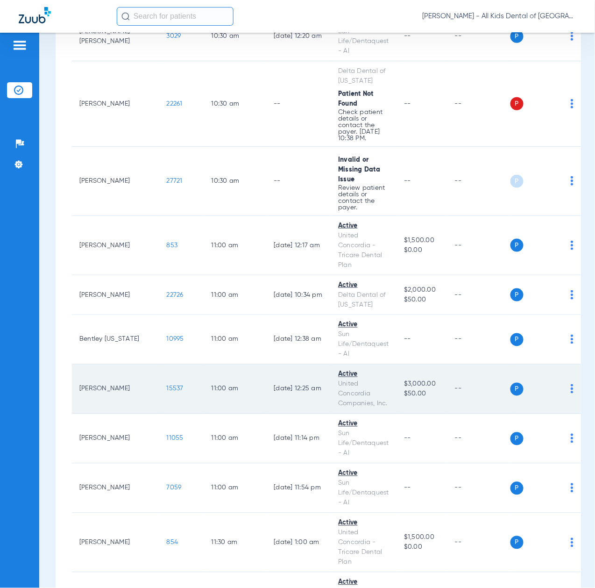
click at [167, 392] on span "15537" at bounding box center [175, 388] width 17 height 7
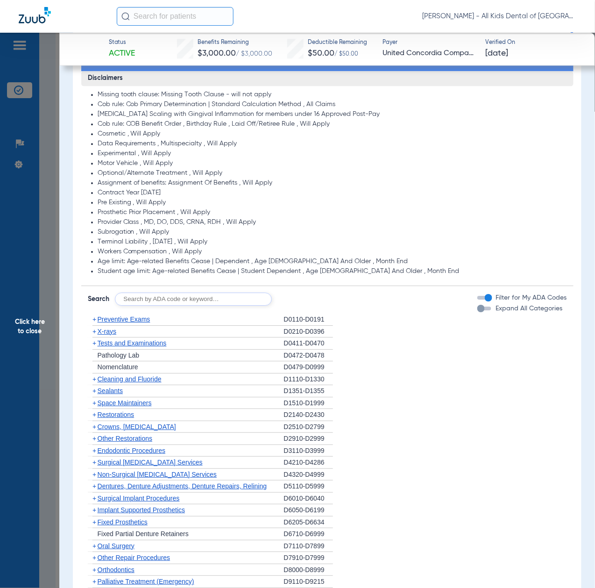
scroll to position [685, 0]
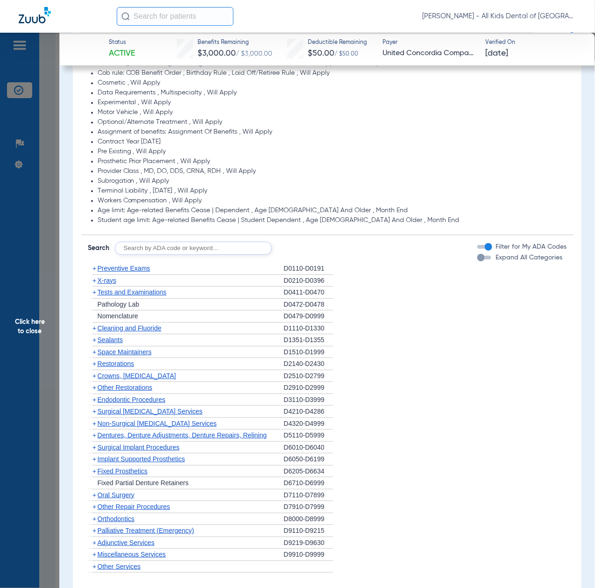
click at [183, 249] on input "text" at bounding box center [193, 247] width 157 height 13
paste input "D1206, D0330, D1351"
type input "D1206, D0330, D1351"
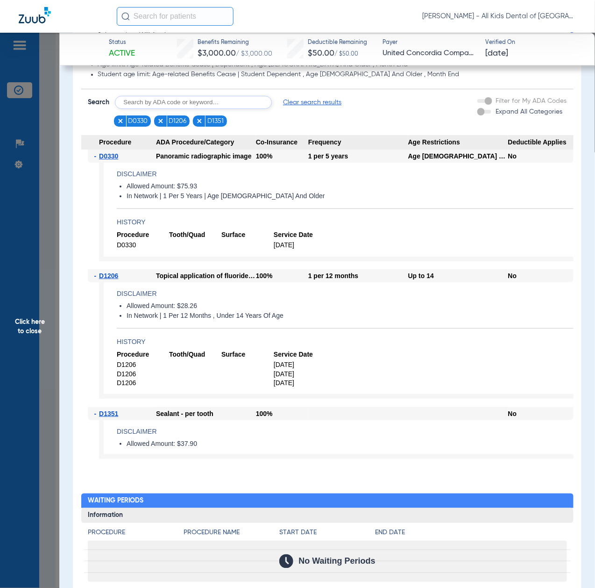
scroll to position [871, 0]
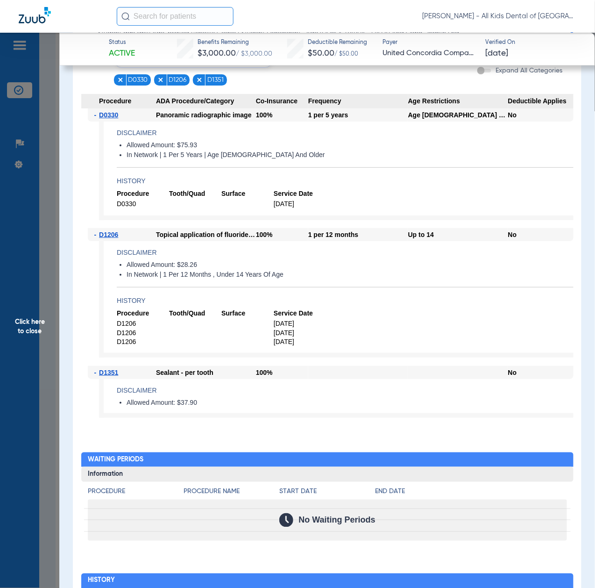
click at [30, 361] on span "Click here to close" at bounding box center [29, 327] width 59 height 588
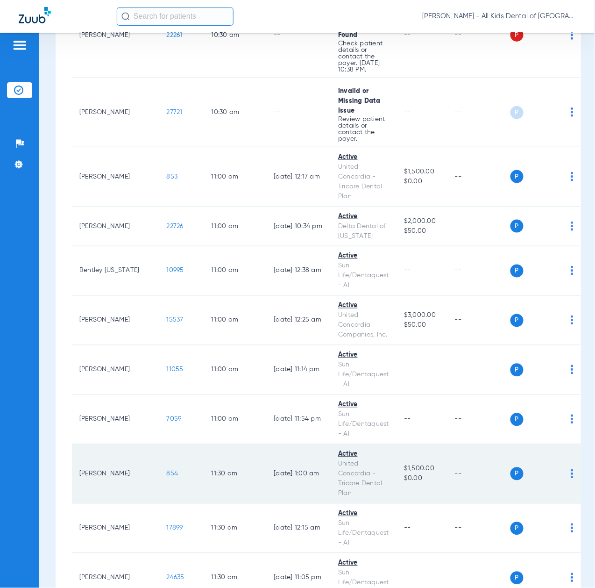
scroll to position [1183, 0]
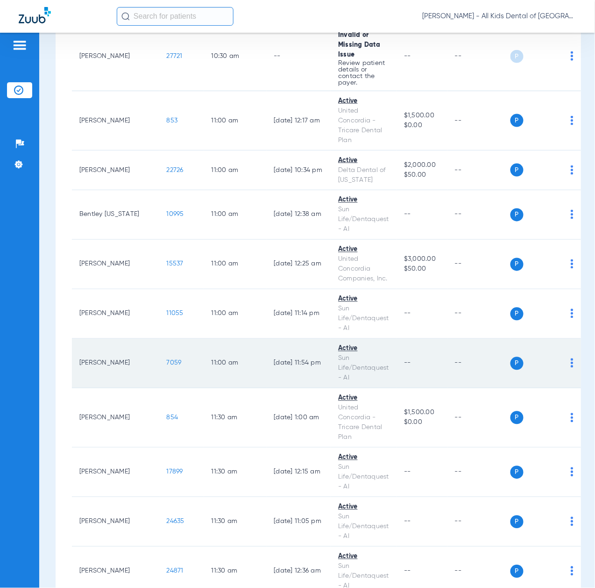
click at [167, 366] on span "7059" at bounding box center [174, 363] width 15 height 7
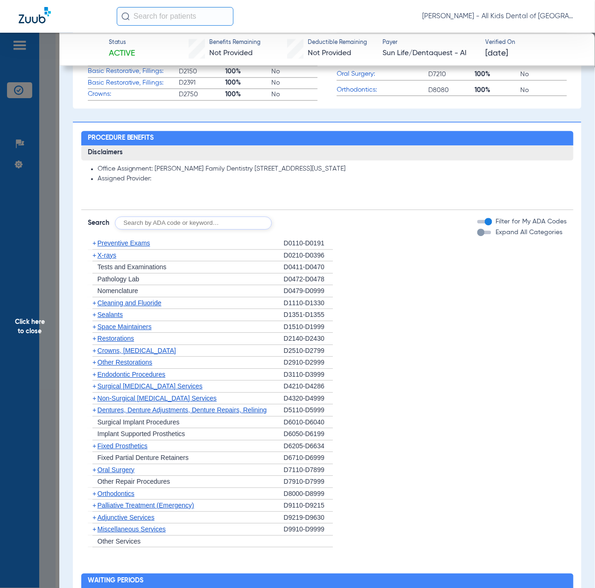
scroll to position [560, 0]
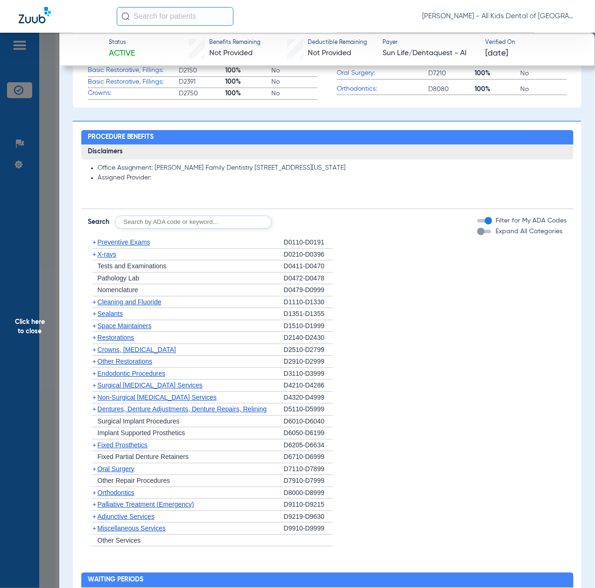
click at [172, 221] on input "text" at bounding box center [193, 221] width 157 height 13
paste input "D1206, D0330, D1351"
type input "D1206, D0330, D1351"
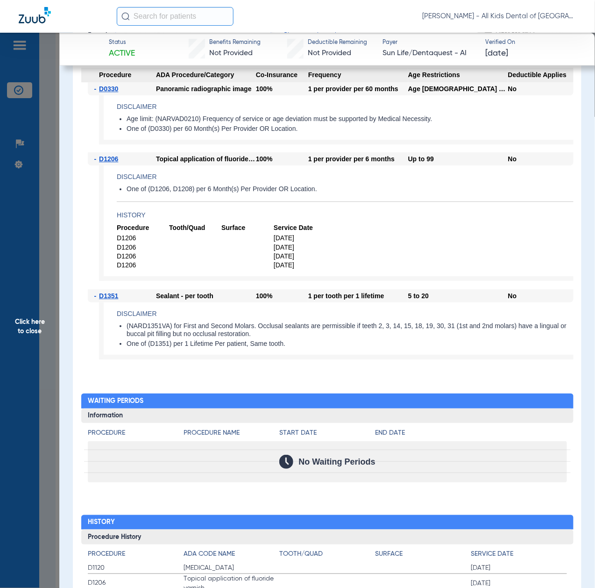
scroll to position [685, 0]
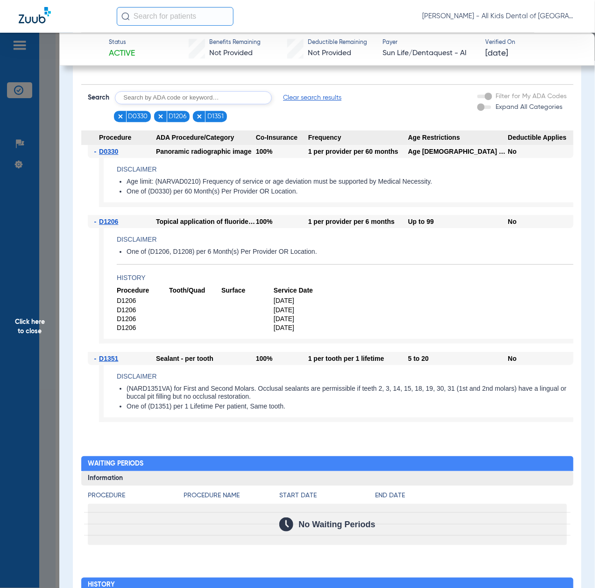
click at [25, 347] on span "Click here to close" at bounding box center [29, 327] width 59 height 588
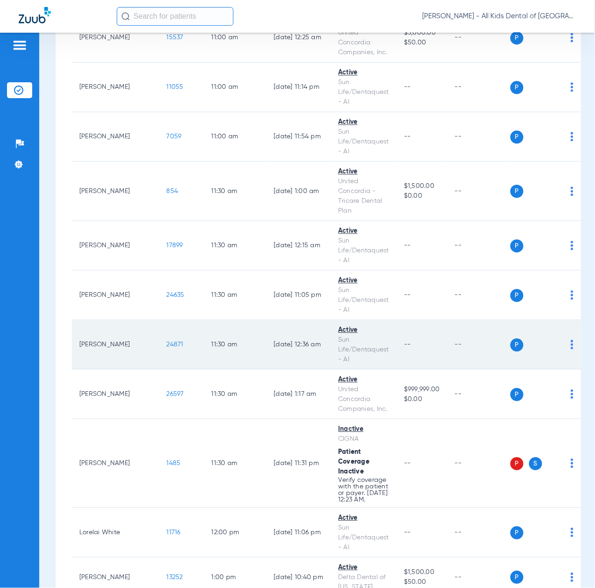
scroll to position [1432, 0]
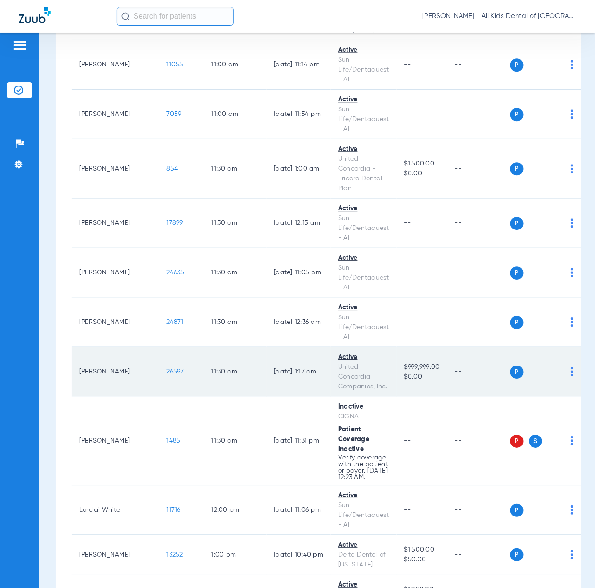
click at [167, 375] on span "26597" at bounding box center [175, 371] width 17 height 7
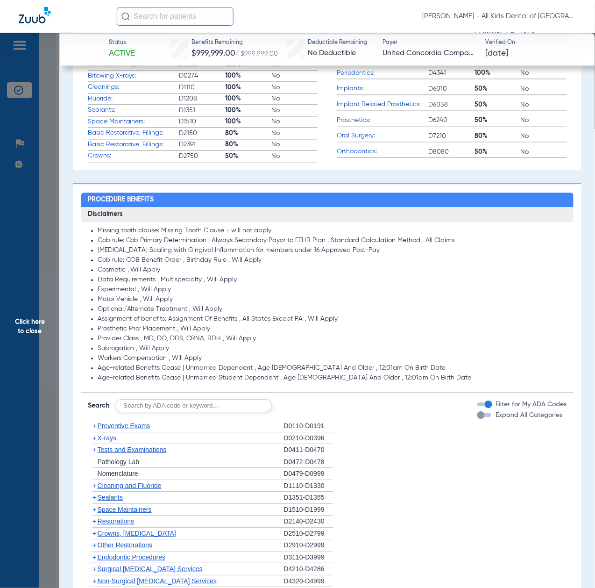
scroll to position [623, 0]
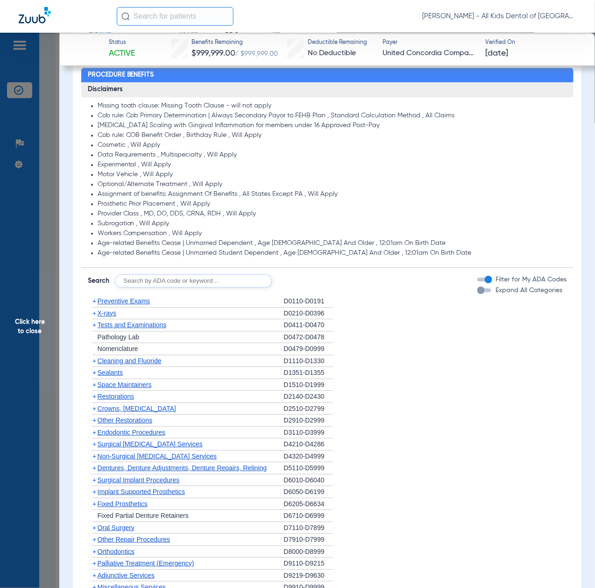
click at [151, 280] on input "text" at bounding box center [193, 280] width 157 height 13
paste input "D1206, D0330, D1351"
type input "D1206, D0330, D1351"
click button "Search" at bounding box center [306, 280] width 37 height 13
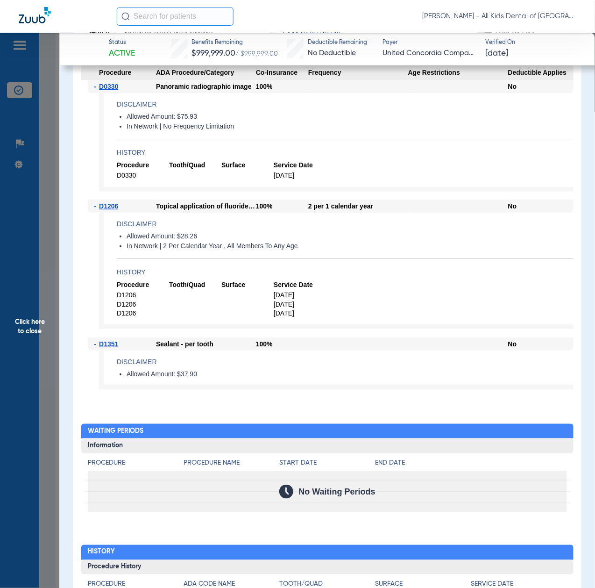
scroll to position [871, 0]
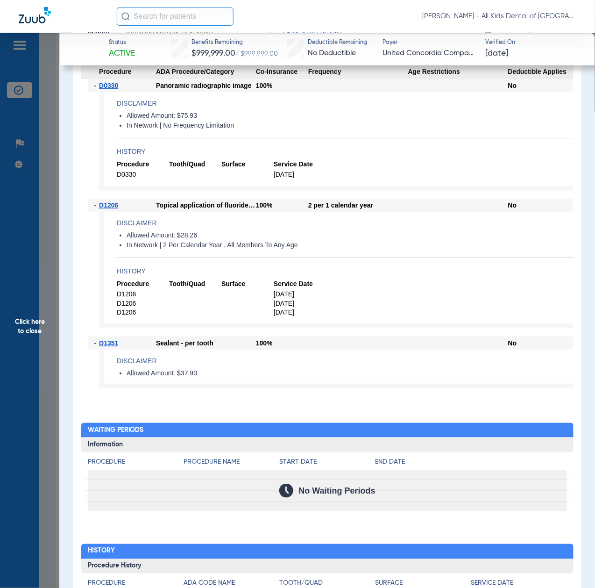
click at [27, 352] on span "Click here to close" at bounding box center [29, 327] width 59 height 588
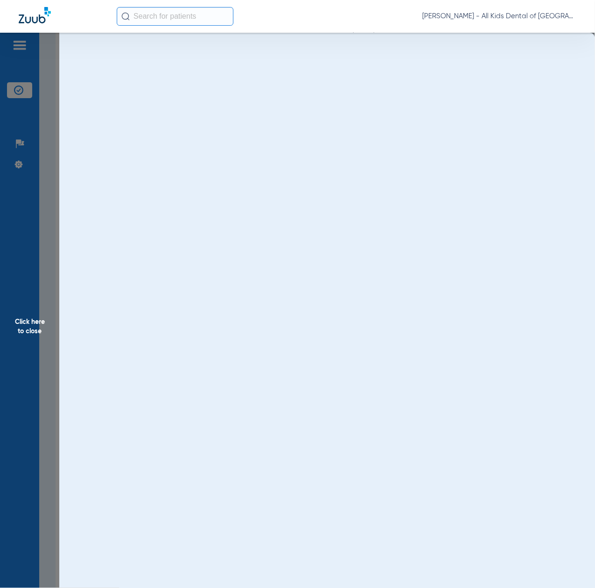
scroll to position [0, 0]
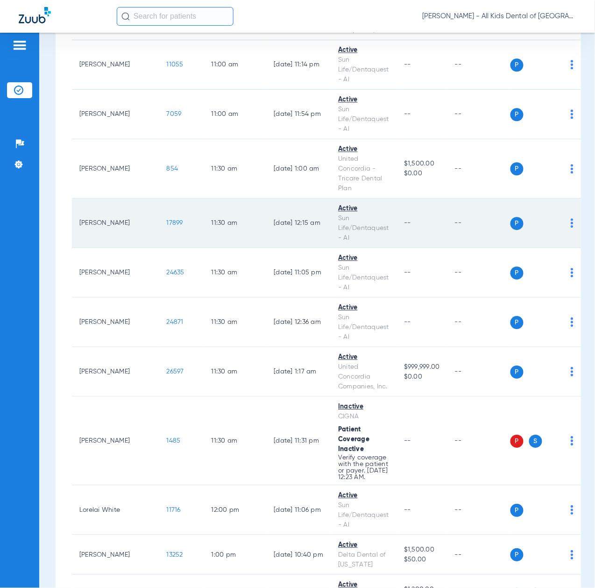
click at [167, 226] on span "17899" at bounding box center [175, 223] width 16 height 7
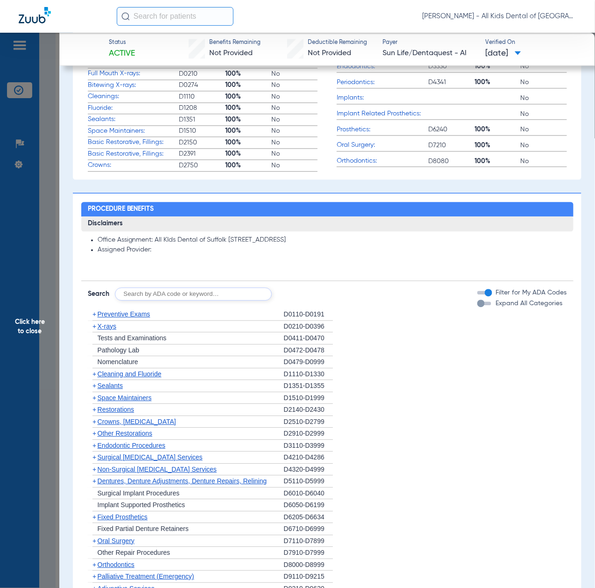
scroll to position [560, 0]
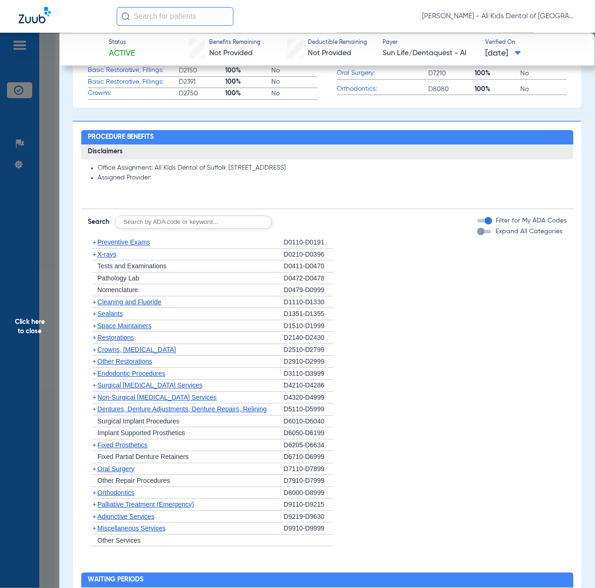
click at [184, 221] on input "text" at bounding box center [193, 221] width 157 height 13
paste input "D1206, D0330, D1351"
type input "D1206, D0330, D1351"
click button "Search" at bounding box center [306, 221] width 37 height 13
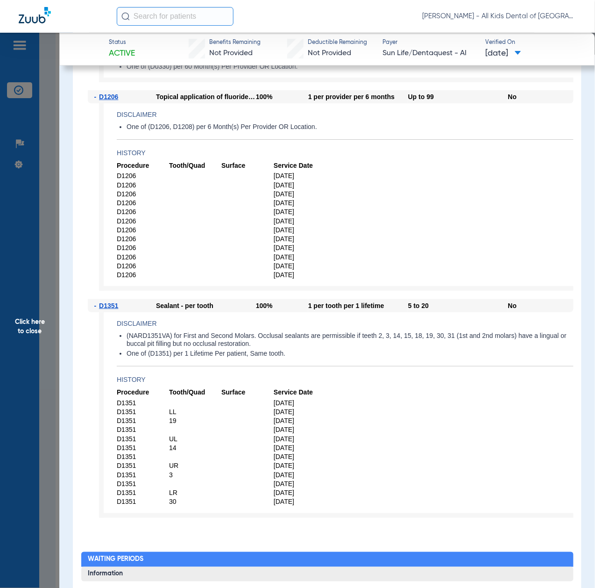
scroll to position [747, 0]
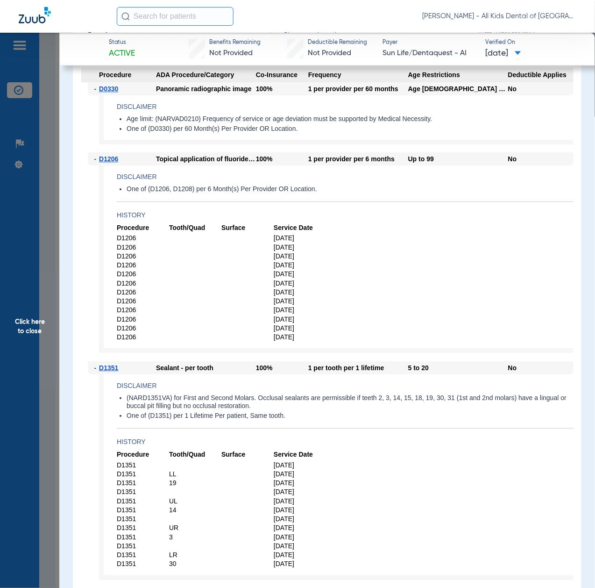
drag, startPoint x: 25, startPoint y: 348, endPoint x: 45, endPoint y: 352, distance: 21.0
click at [25, 348] on span "Click here to close" at bounding box center [29, 327] width 59 height 588
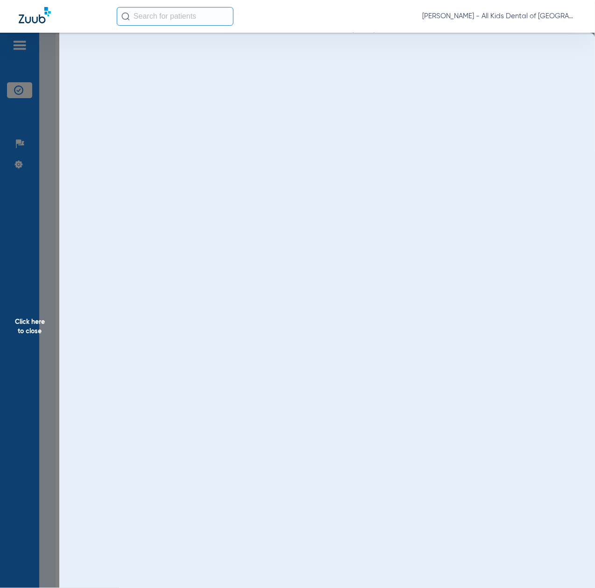
scroll to position [0, 0]
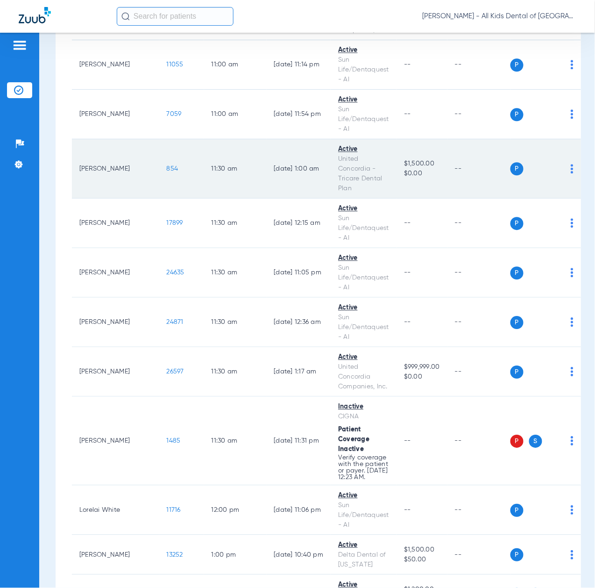
click at [167, 172] on span "854" at bounding box center [173, 168] width 12 height 7
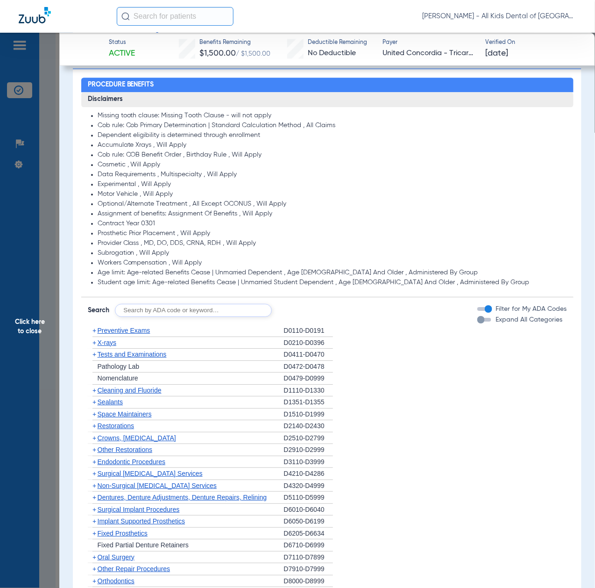
scroll to position [685, 0]
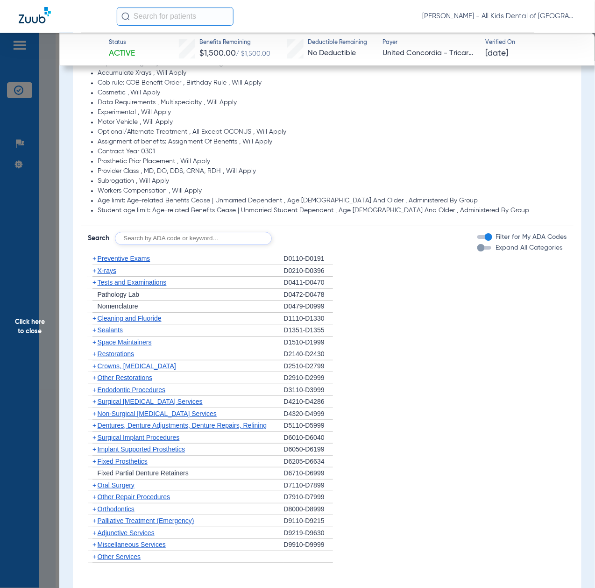
click at [187, 238] on input "text" at bounding box center [193, 238] width 157 height 13
paste input "D1206, D0330, D1351"
type input "D1206, D0330, D1351"
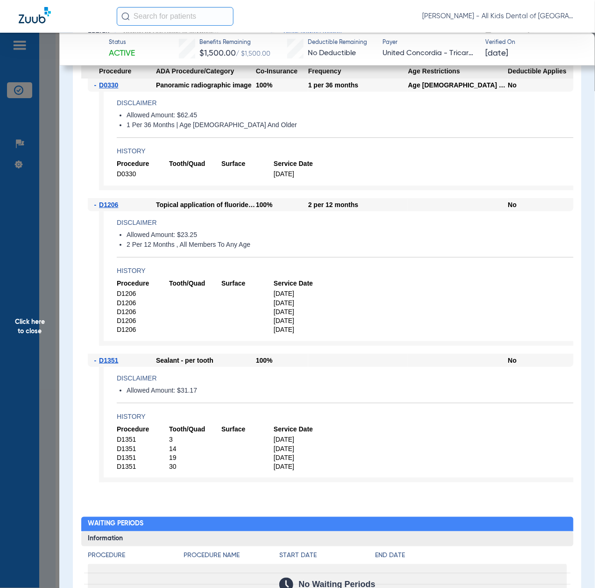
scroll to position [871, 0]
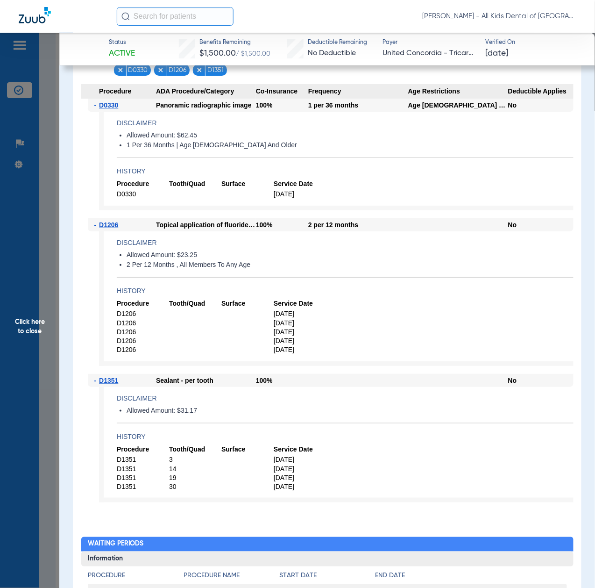
drag, startPoint x: 34, startPoint y: 354, endPoint x: 63, endPoint y: 357, distance: 29.1
click at [34, 353] on span "Click here to close" at bounding box center [29, 327] width 59 height 588
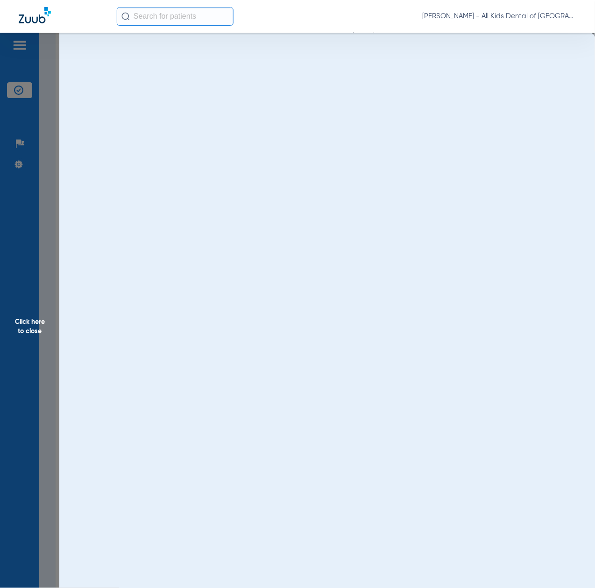
scroll to position [0, 0]
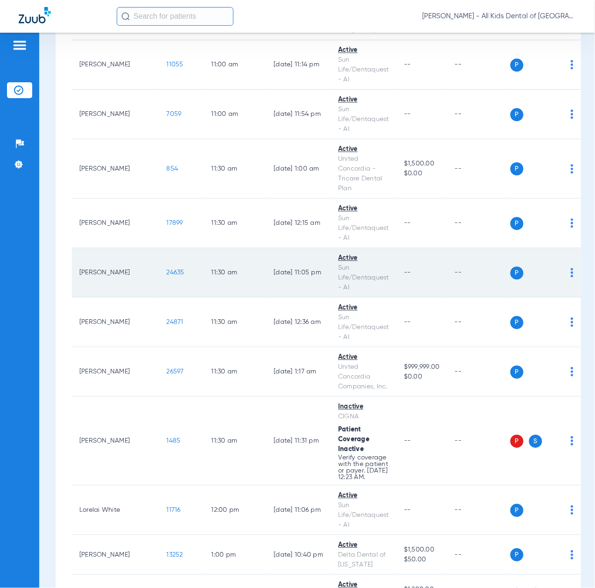
click at [167, 276] on span "24635" at bounding box center [176, 272] width 18 height 7
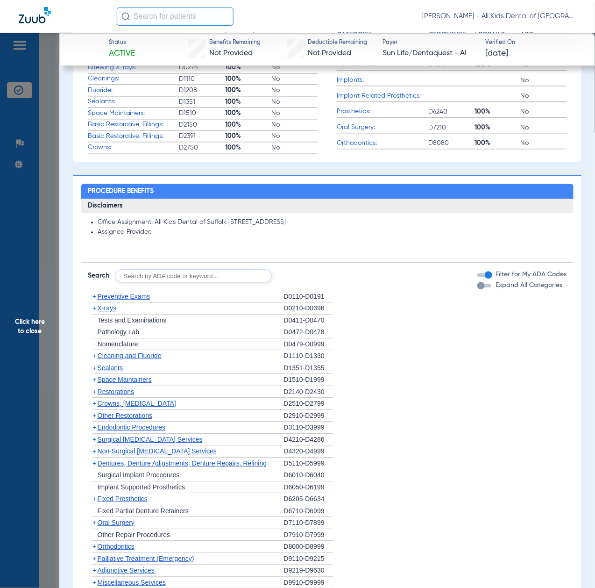
scroll to position [498, 0]
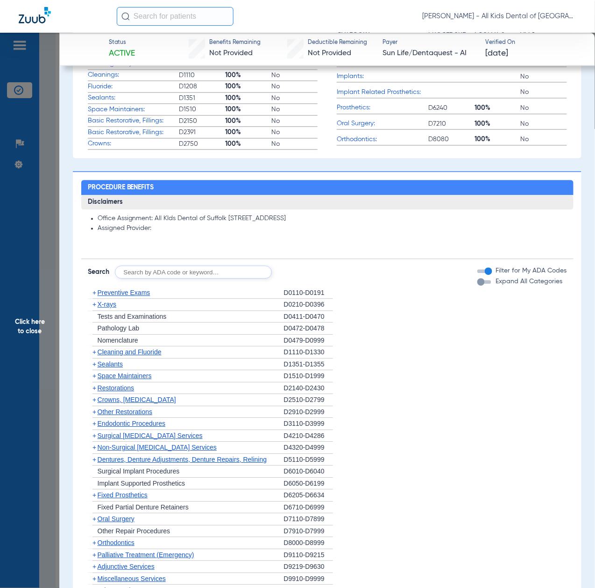
click at [189, 274] on input "text" at bounding box center [193, 271] width 157 height 13
paste input "D1206, D0330, D1351"
type input "D1206, D0330, D1351"
click button "Search" at bounding box center [306, 271] width 37 height 13
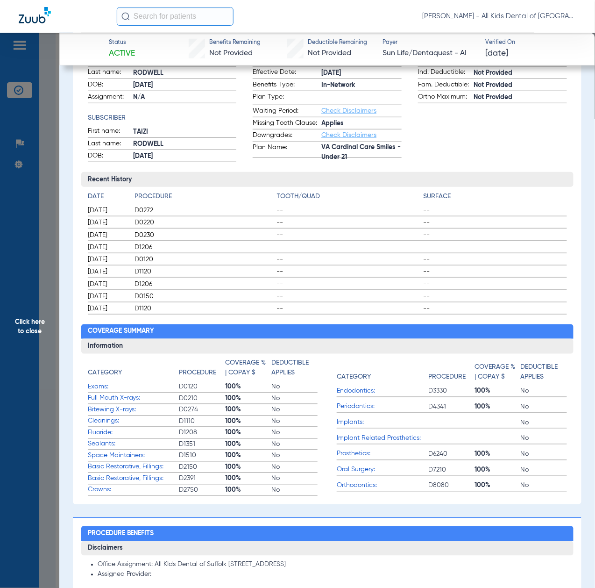
scroll to position [0, 0]
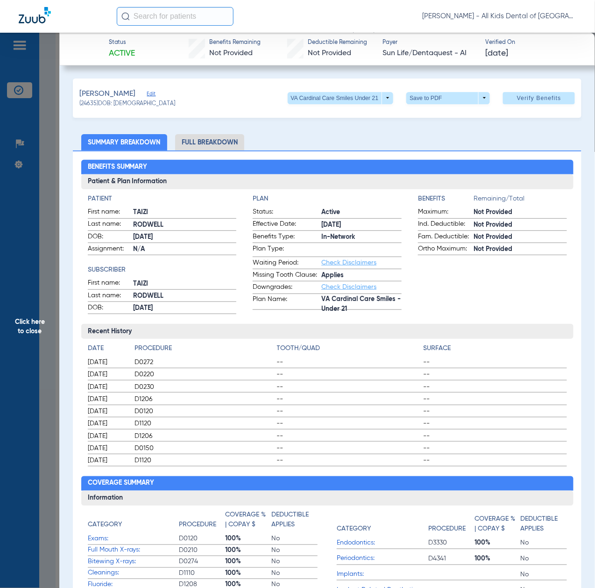
click at [46, 328] on span "Click here to close" at bounding box center [29, 327] width 59 height 588
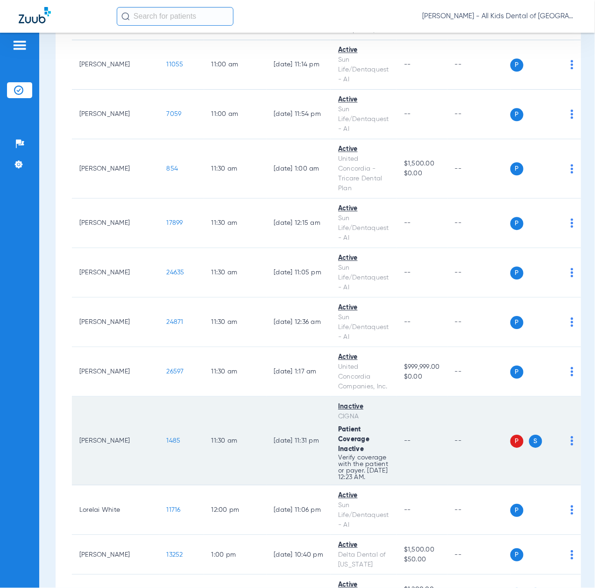
click at [167, 444] on span "1485" at bounding box center [174, 440] width 14 height 7
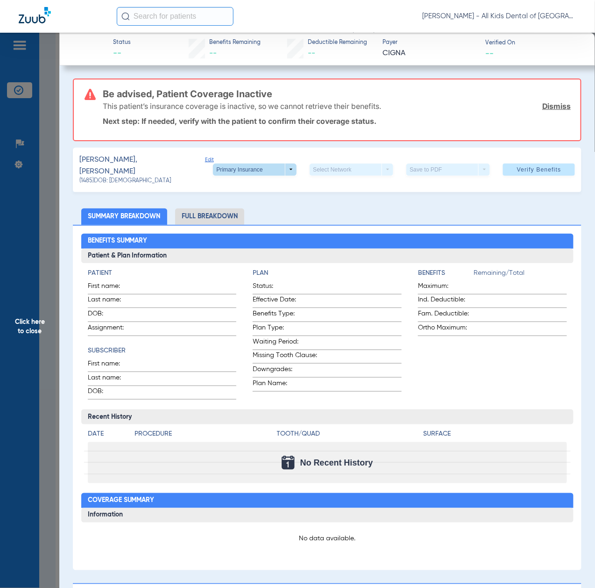
click at [244, 167] on span at bounding box center [255, 169] width 22 height 22
click at [234, 206] on span "Secondary Insurance" at bounding box center [243, 203] width 62 height 7
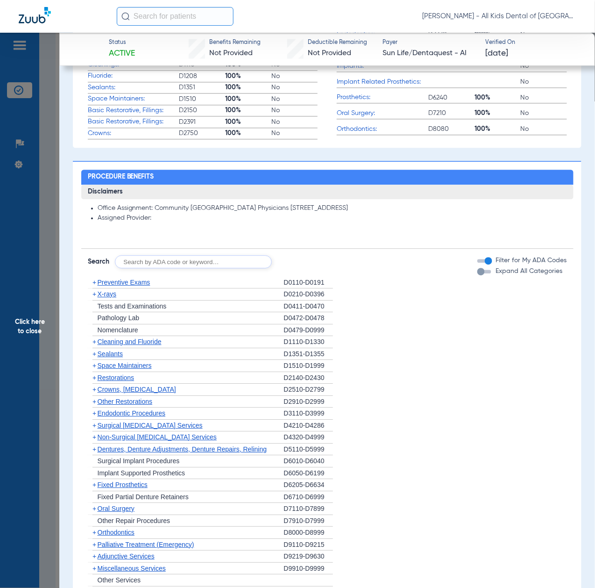
scroll to position [560, 0]
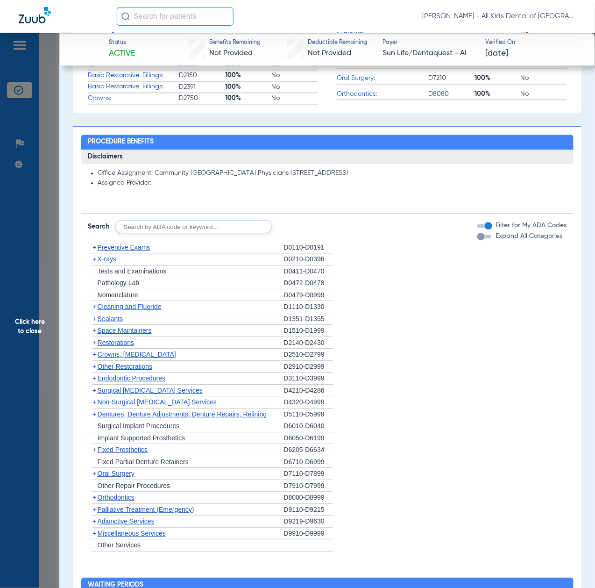
click at [180, 221] on input "text" at bounding box center [193, 226] width 157 height 13
paste input "D1206, D0330, D1351"
type input "D1206, D0330, D1351"
click button "Search" at bounding box center [306, 226] width 37 height 13
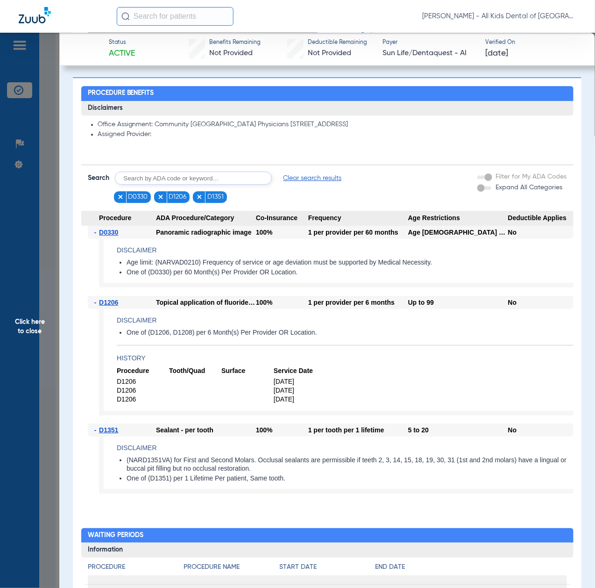
scroll to position [623, 0]
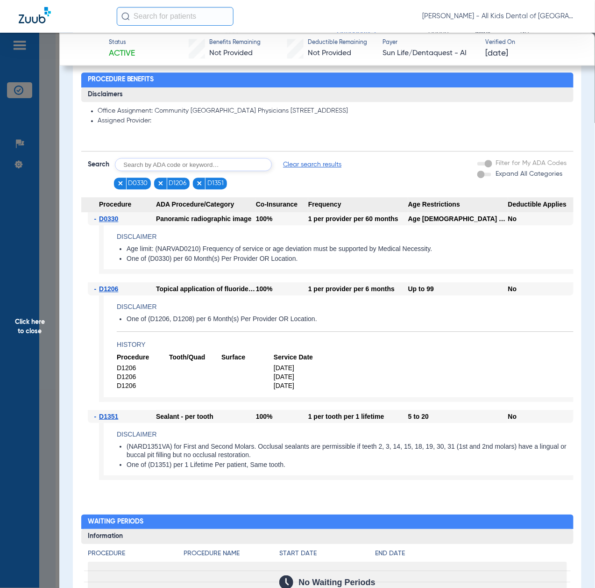
click at [26, 348] on span "Click here to close" at bounding box center [29, 327] width 59 height 588
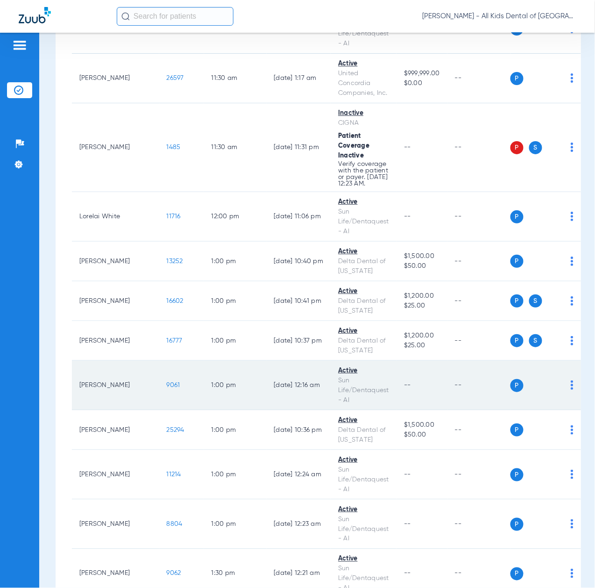
scroll to position [1743, 0]
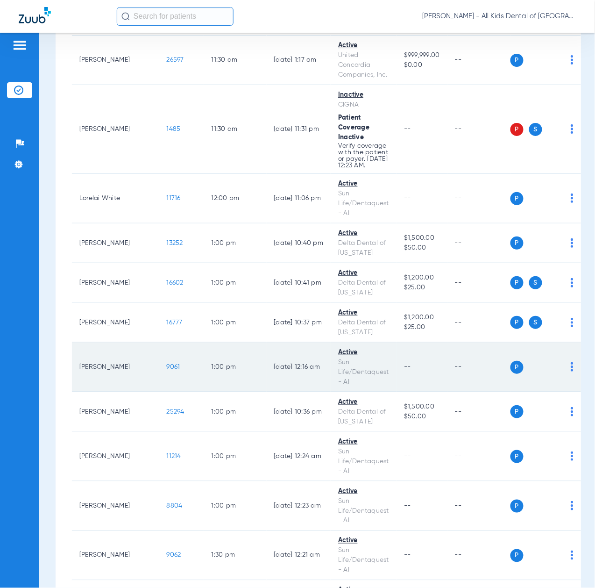
click at [167, 370] on span "9061" at bounding box center [174, 366] width 14 height 7
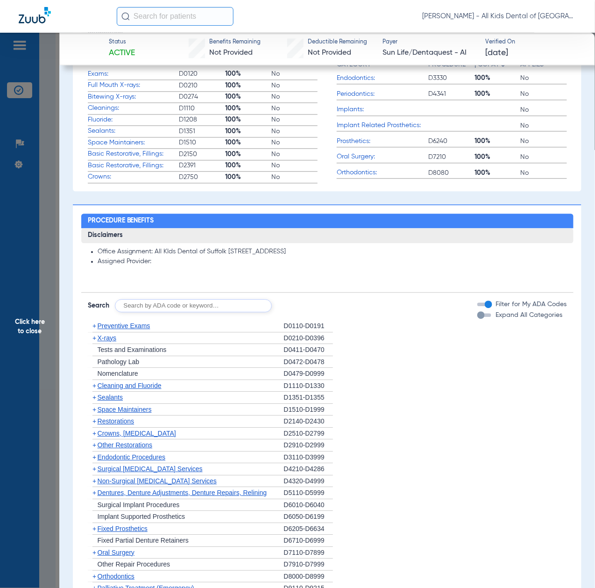
scroll to position [498, 0]
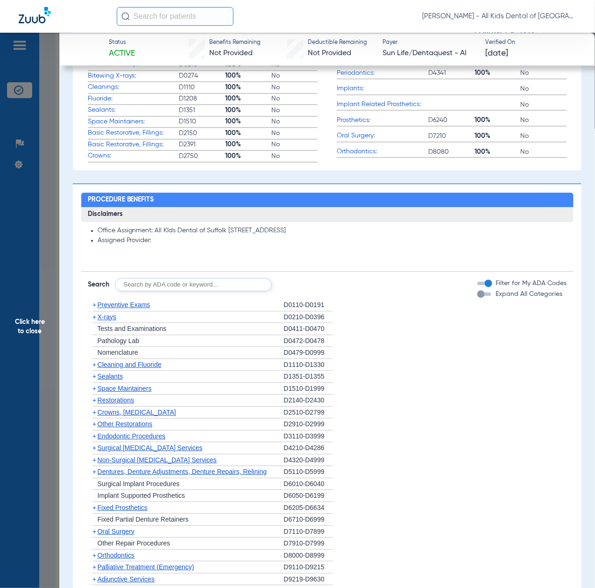
click at [197, 281] on input "text" at bounding box center [193, 284] width 157 height 13
paste input "D1206, D0330, D1351"
type input "D1206, D0330, D1351"
click button "Search" at bounding box center [306, 284] width 37 height 13
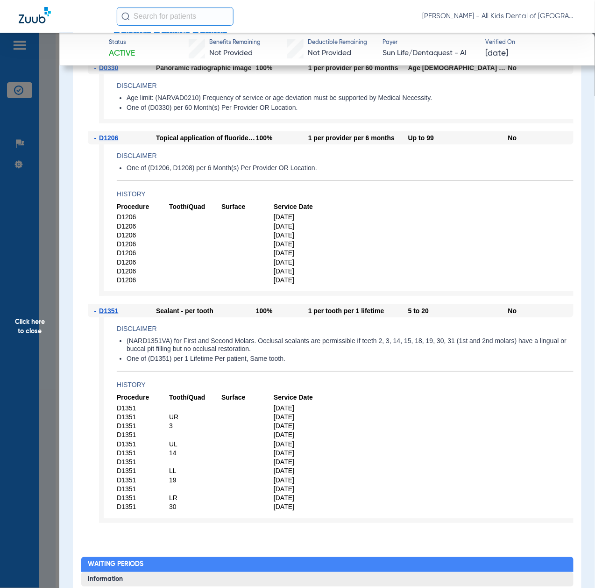
scroll to position [747, 0]
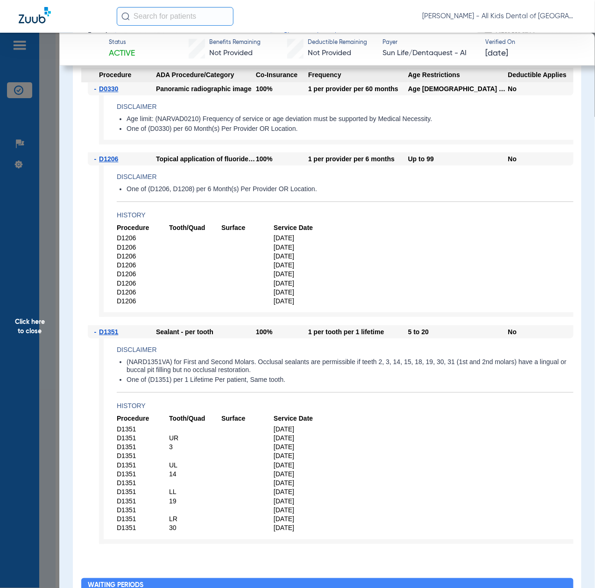
click at [40, 361] on span "Click here to close" at bounding box center [29, 327] width 59 height 588
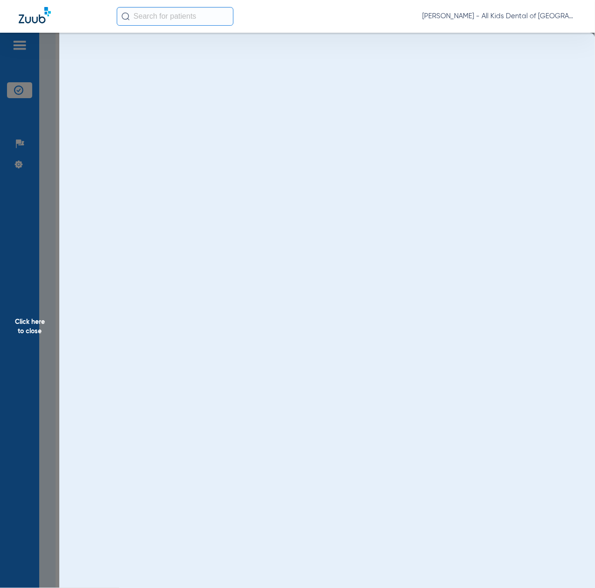
scroll to position [0, 0]
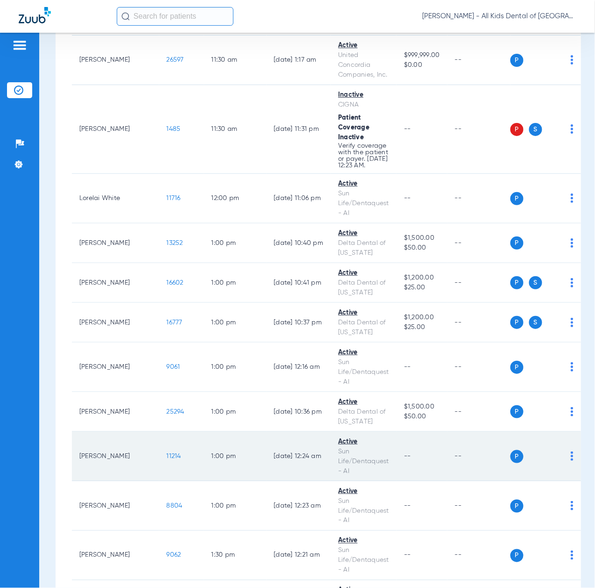
click at [167, 459] on span "11214" at bounding box center [174, 456] width 14 height 7
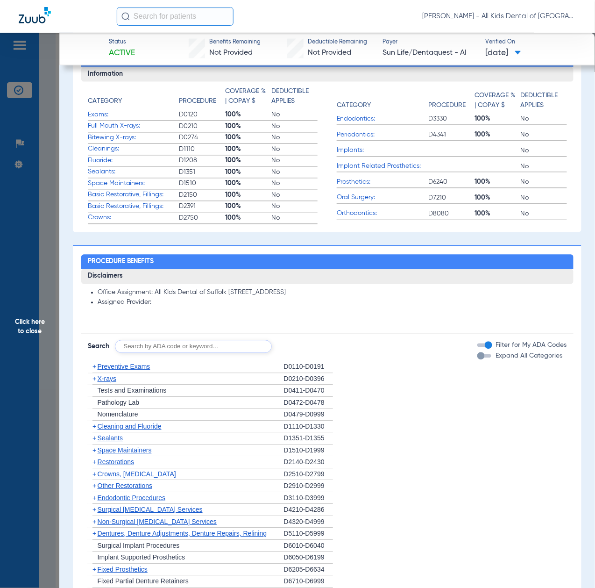
scroll to position [560, 0]
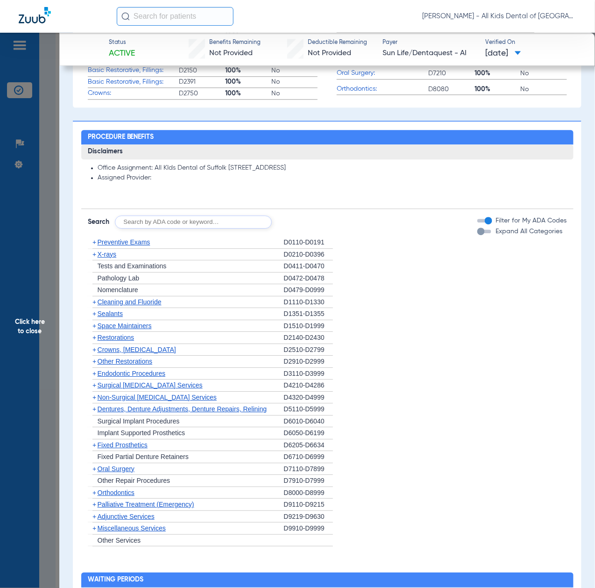
click at [194, 220] on input "text" at bounding box center [193, 221] width 157 height 13
paste input "D1206, D0330, D1351"
type input "D1206, D0330, D1351"
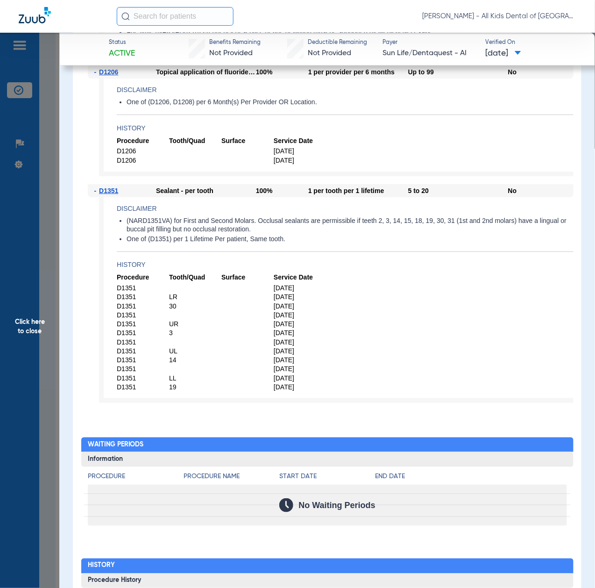
scroll to position [685, 0]
